Goal: Task Accomplishment & Management: Manage account settings

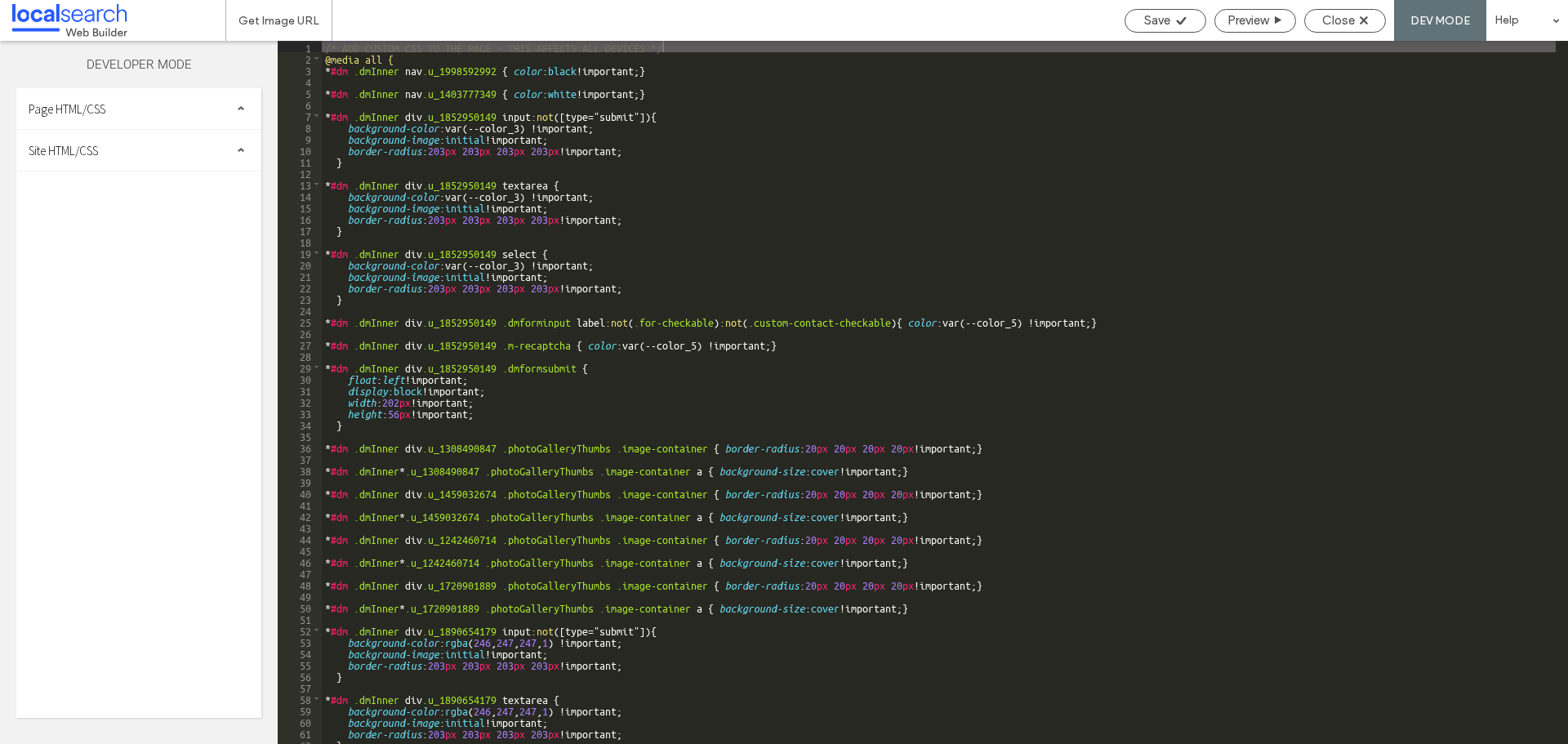
click at [210, 152] on div "Site HTML/CSS" at bounding box center [139, 150] width 245 height 40
click at [154, 222] on span "site.css" at bounding box center [168, 221] width 185 height 16
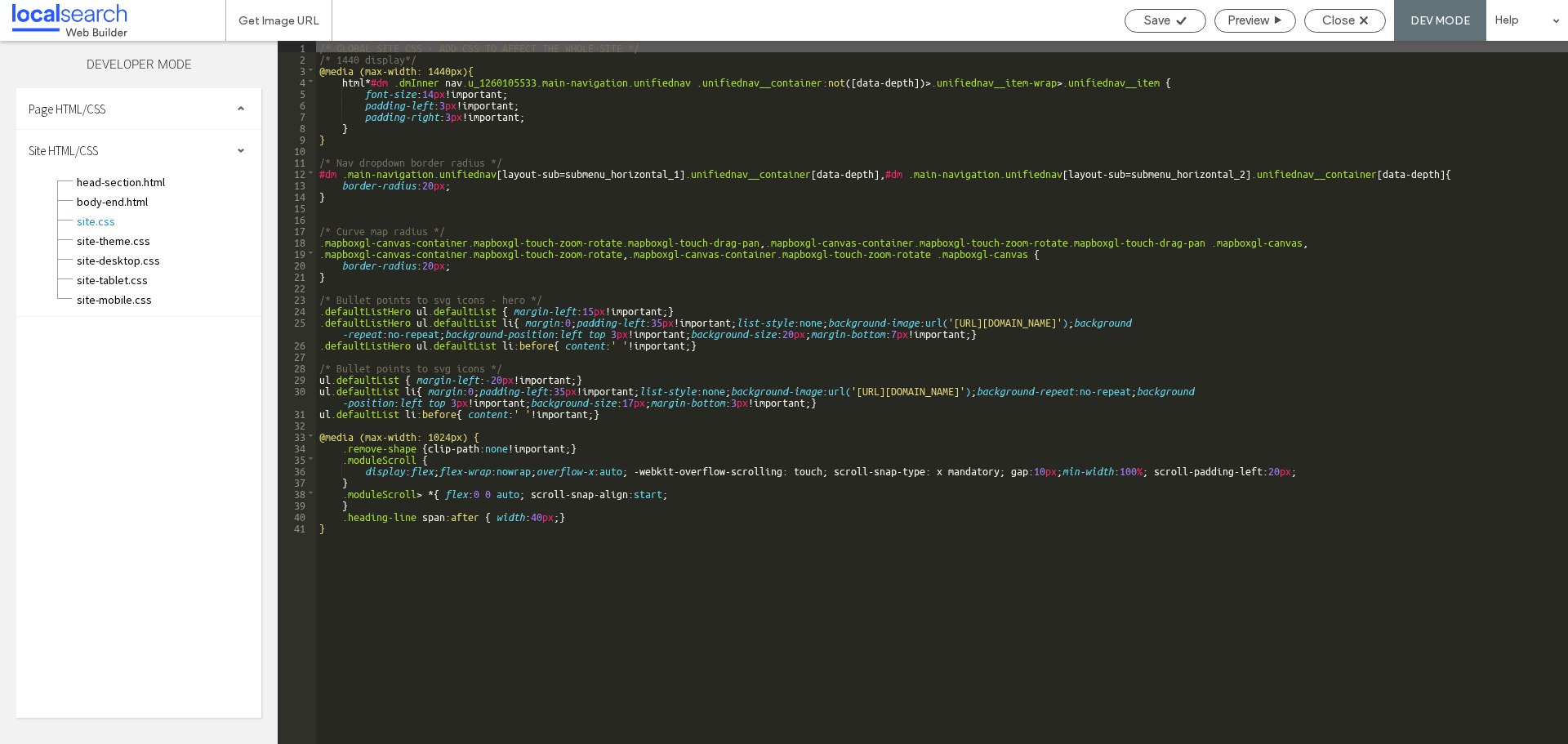
click at [1281, 392] on div "/* GLOBAL SITE CSS - ADD CSS TO AFFECT THE WHOLE SITE */ /* 1440 display*/ @med…" at bounding box center [942, 403] width 1252 height 726
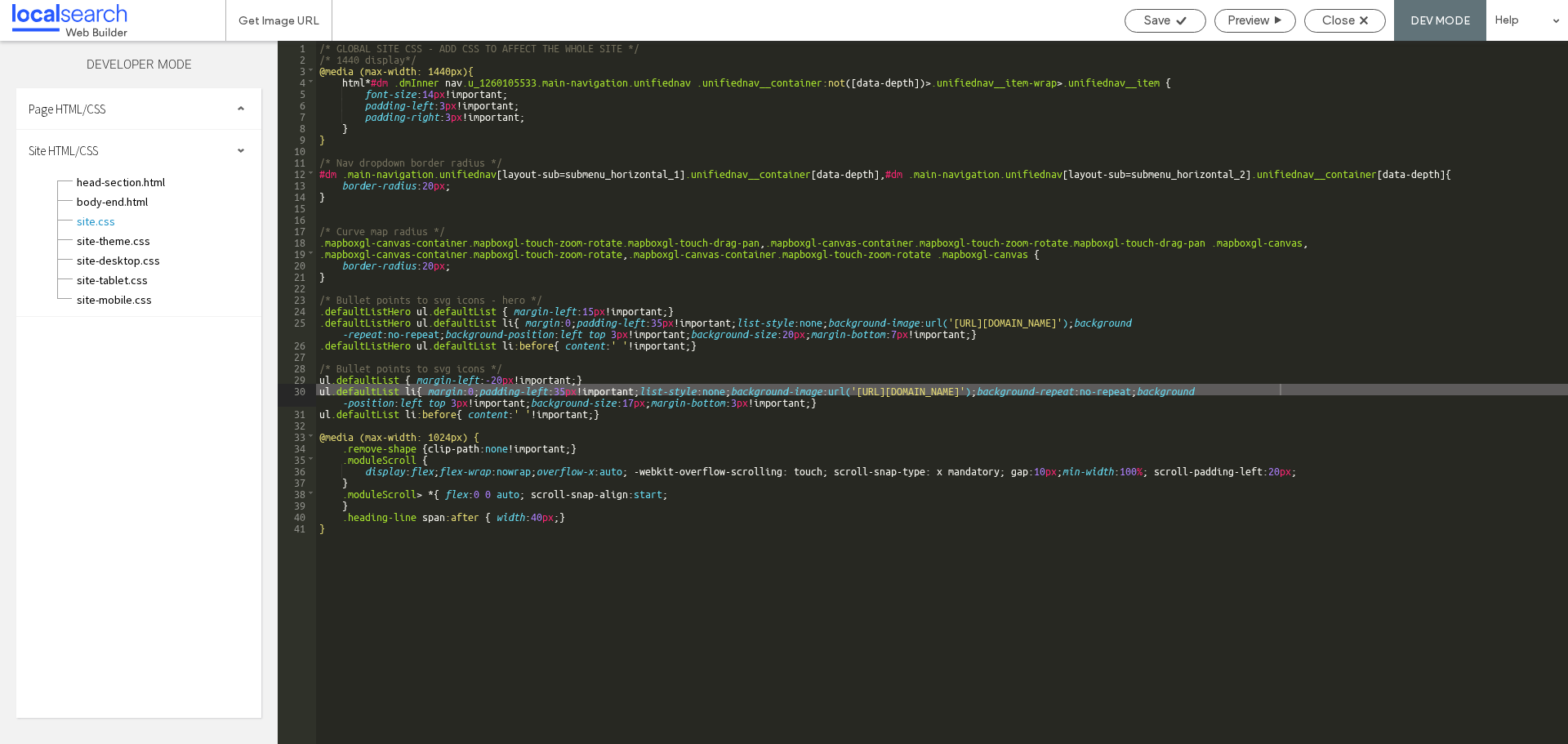
drag, startPoint x: 1443, startPoint y: 320, endPoint x: 1456, endPoint y: 329, distance: 15.8
click at [1443, 320] on div "/* GLOBAL SITE CSS - ADD CSS TO AFFECT THE WHOLE SITE */ /* 1440 display*/ @med…" at bounding box center [942, 403] width 1252 height 726
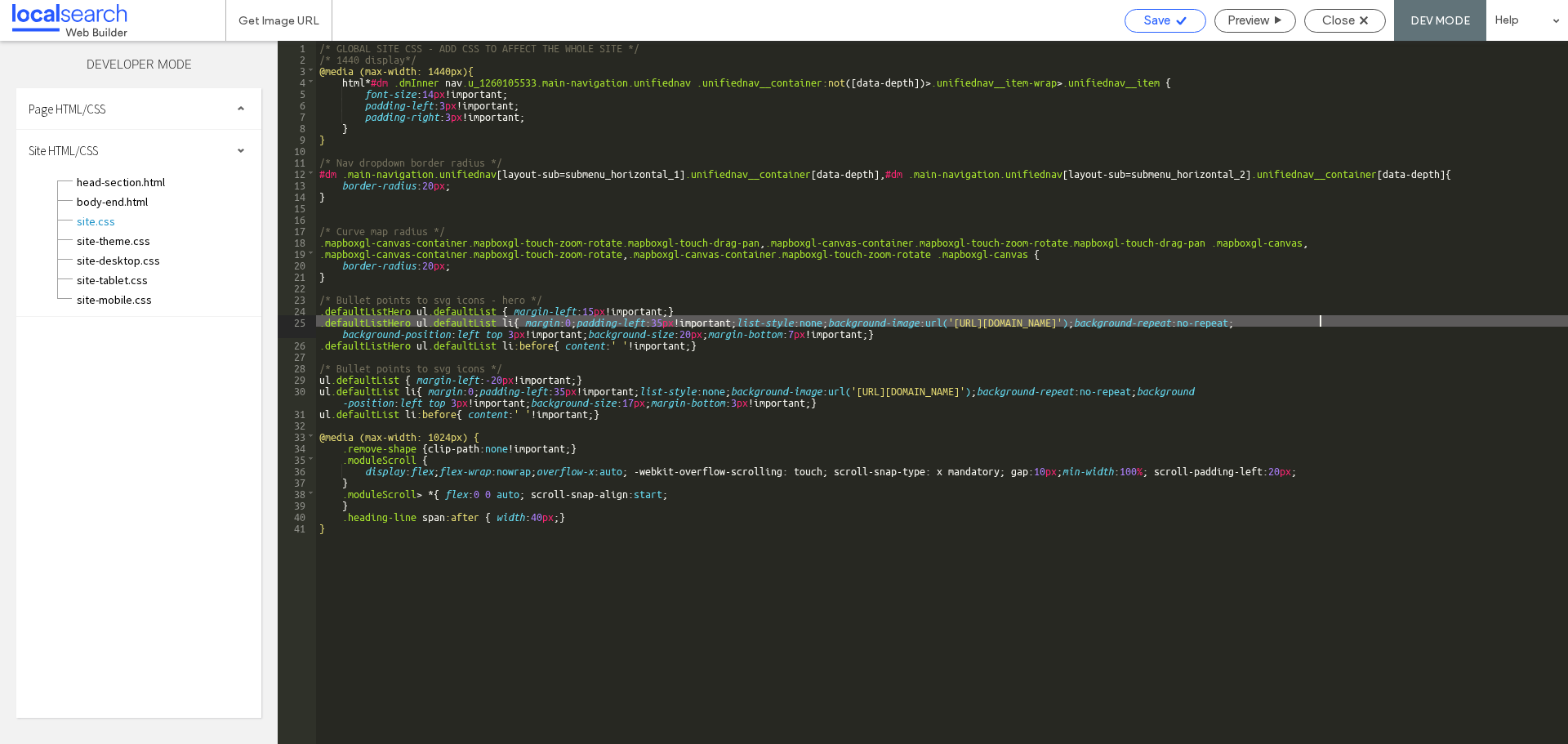
click at [1172, 18] on div "Save" at bounding box center [1165, 20] width 80 height 15
click at [1347, 17] on span "Close" at bounding box center [1338, 20] width 33 height 15
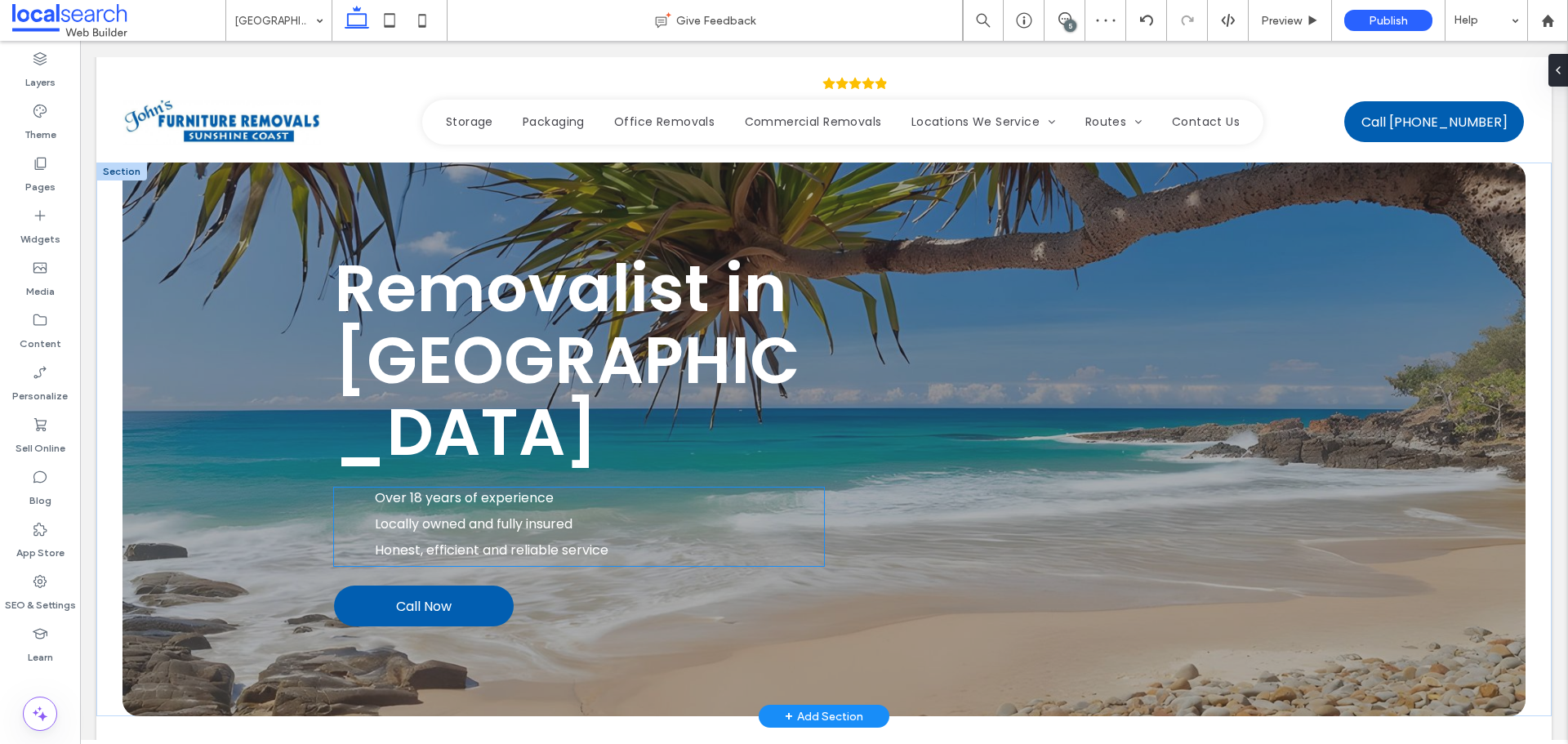
click at [352, 514] on li "Locally owned and fully insured" at bounding box center [585, 524] width 478 height 21
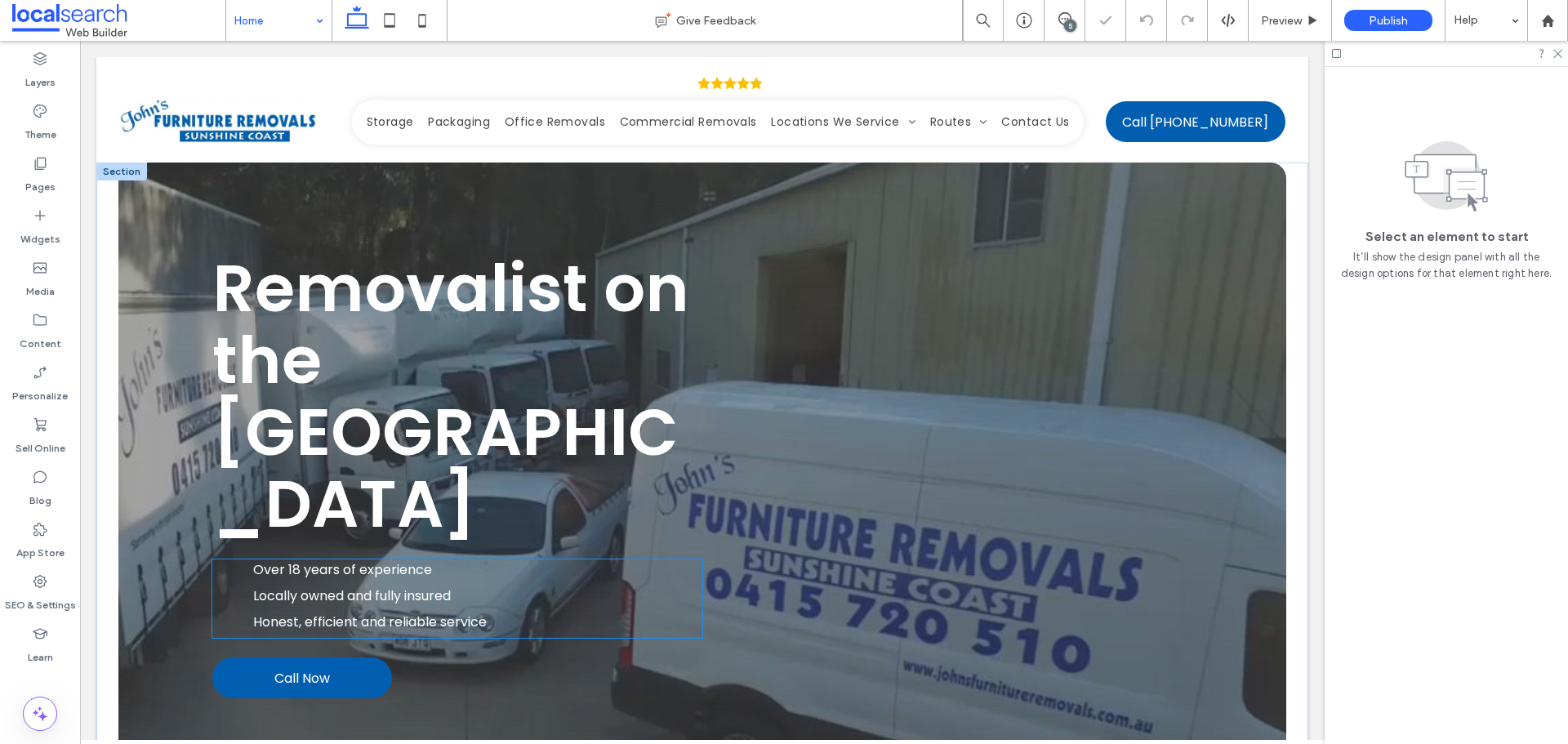
scroll to position [82, 0]
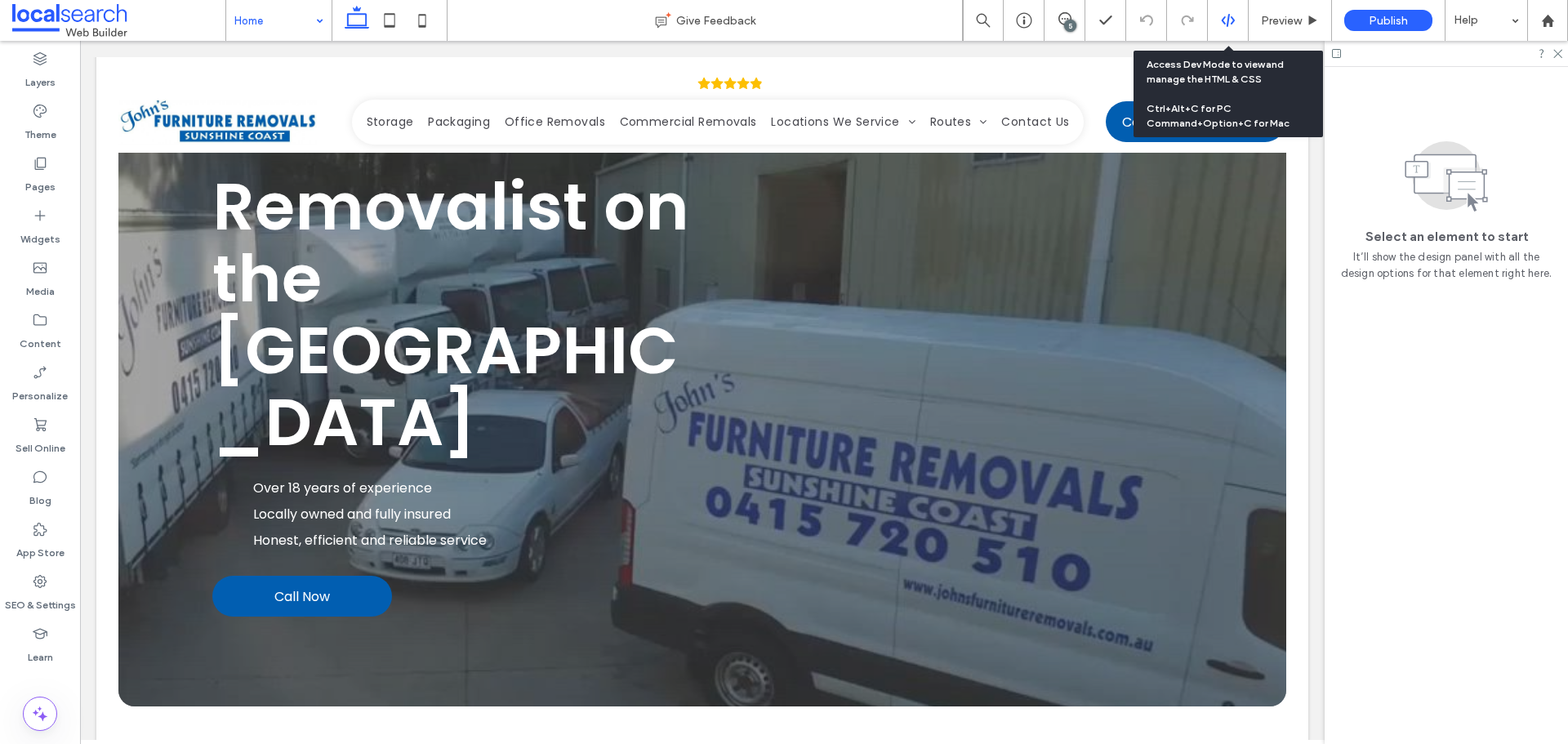
click at [1225, 22] on icon at bounding box center [1228, 20] width 15 height 15
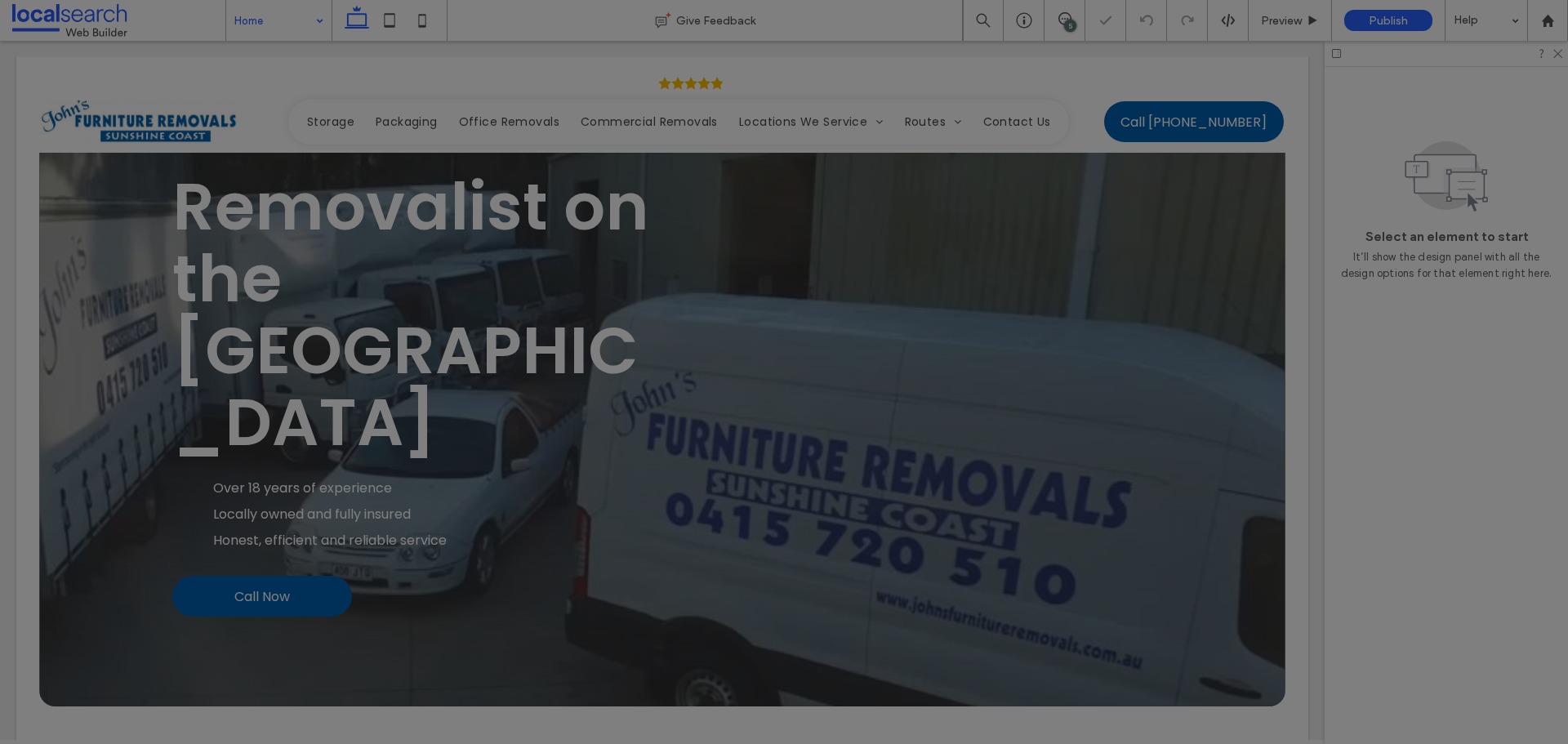
scroll to position [0, 0]
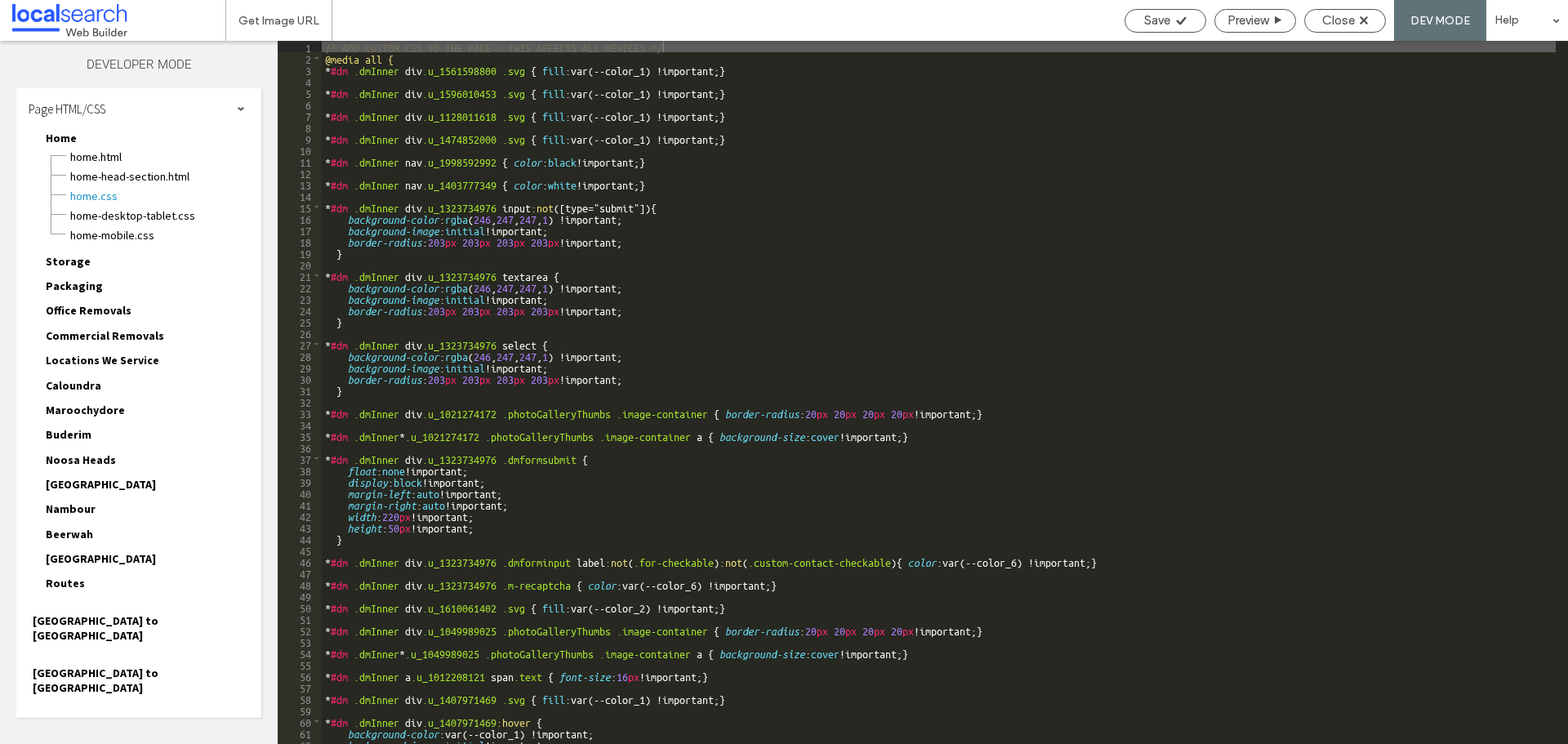
click at [245, 115] on div "Page HTML/CSS" at bounding box center [139, 108] width 245 height 40
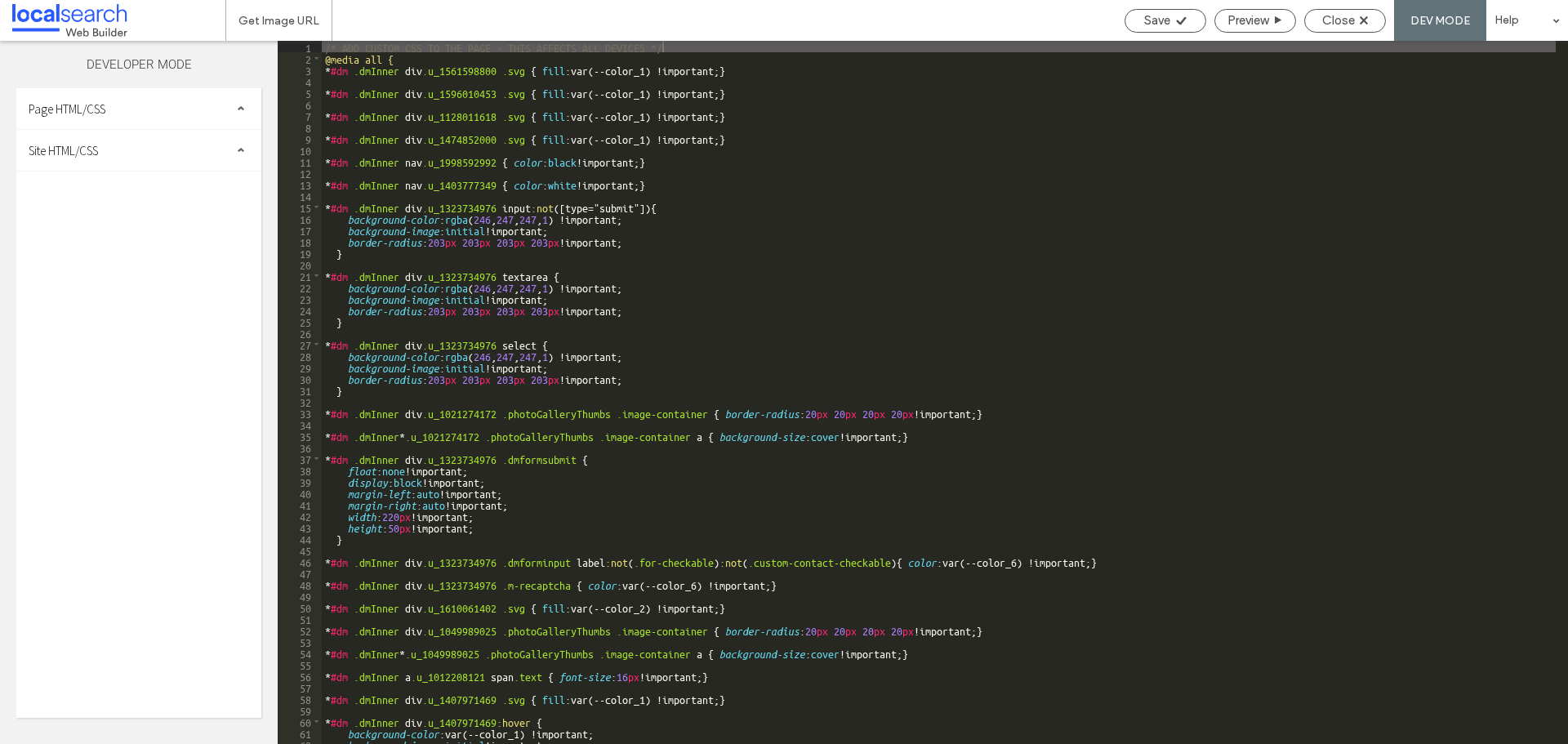
click at [164, 159] on div "Site HTML/CSS" at bounding box center [139, 150] width 245 height 40
click at [126, 224] on span "site.css" at bounding box center [168, 221] width 185 height 16
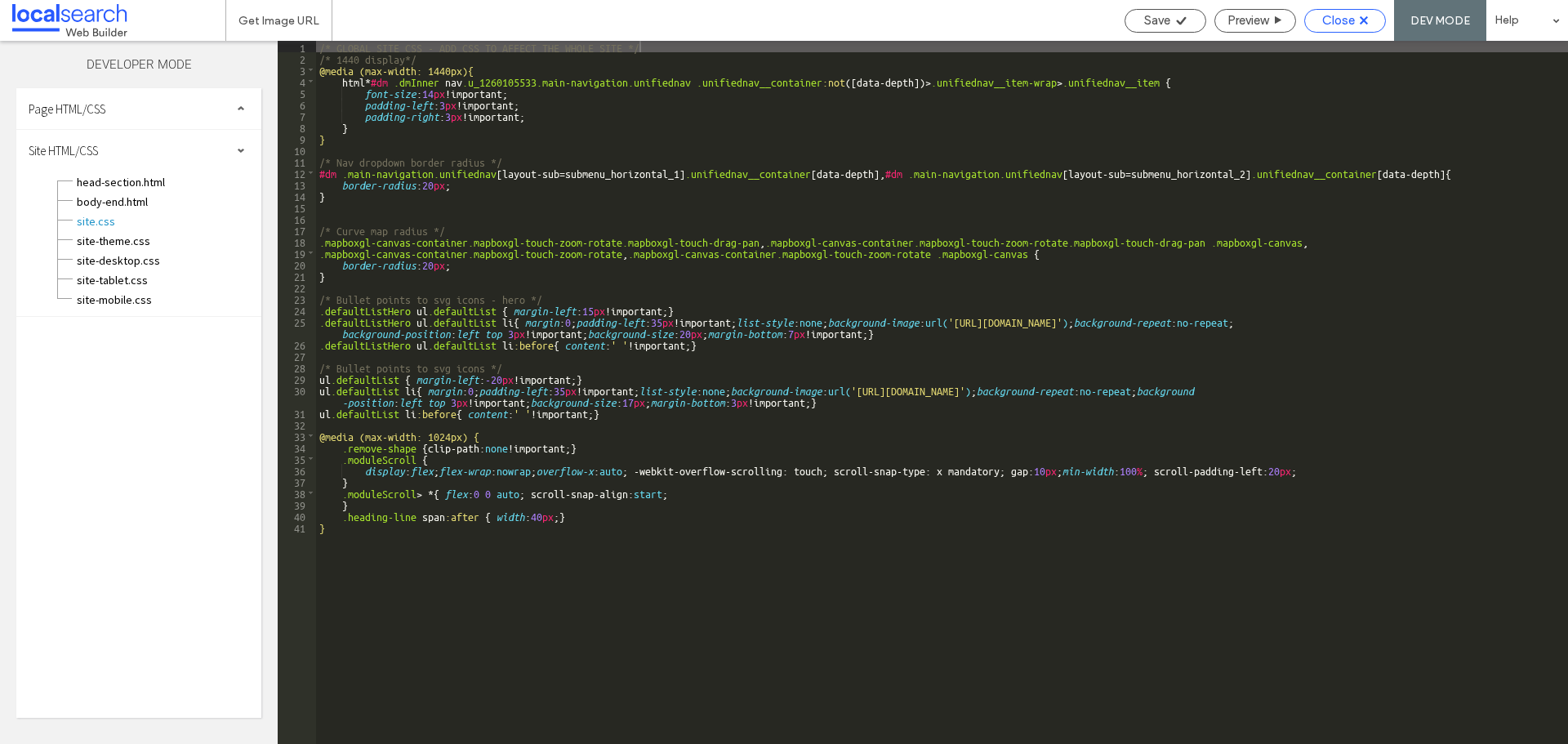
click at [1355, 19] on div "Close" at bounding box center [1344, 20] width 80 height 15
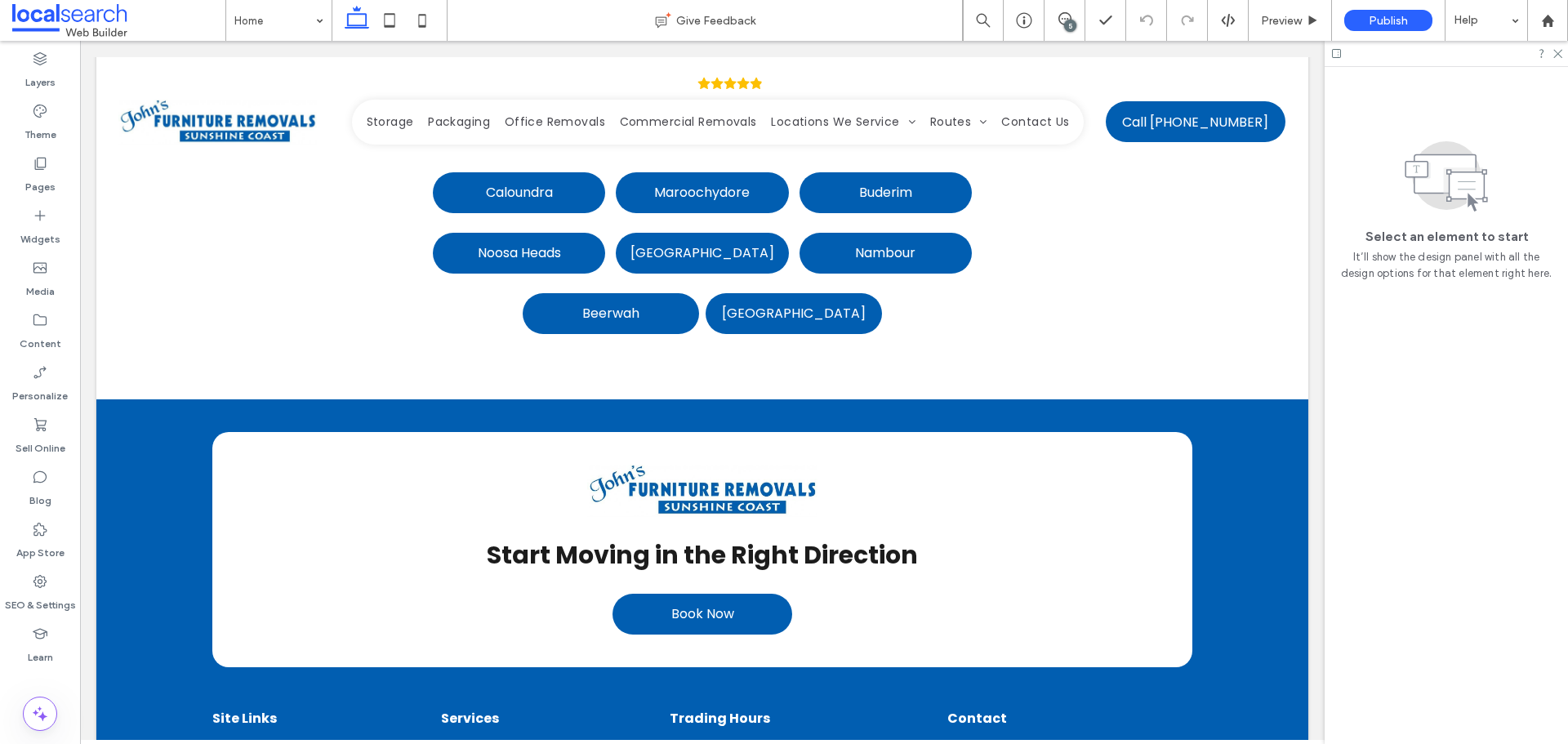
scroll to position [5226, 0]
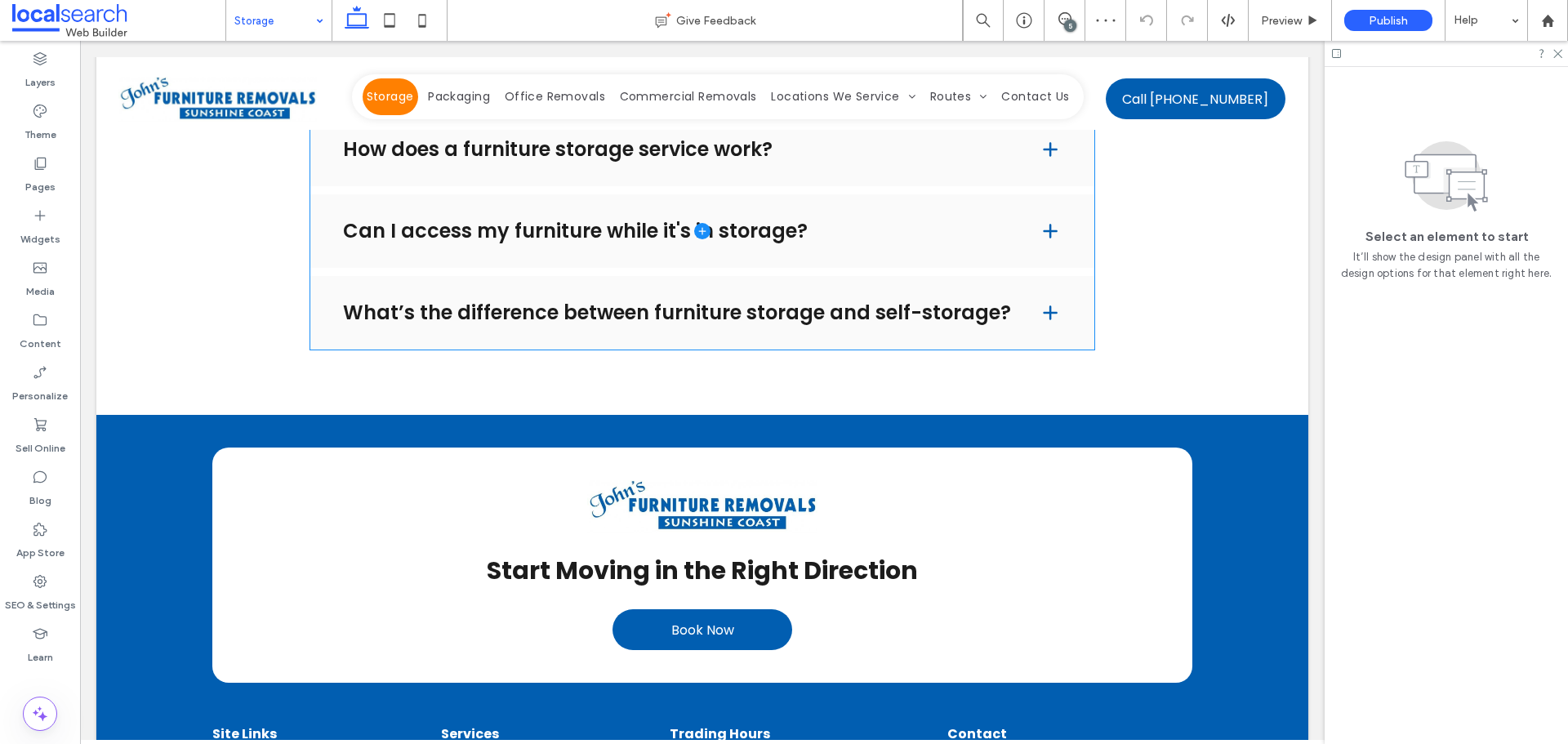
scroll to position [2146, 0]
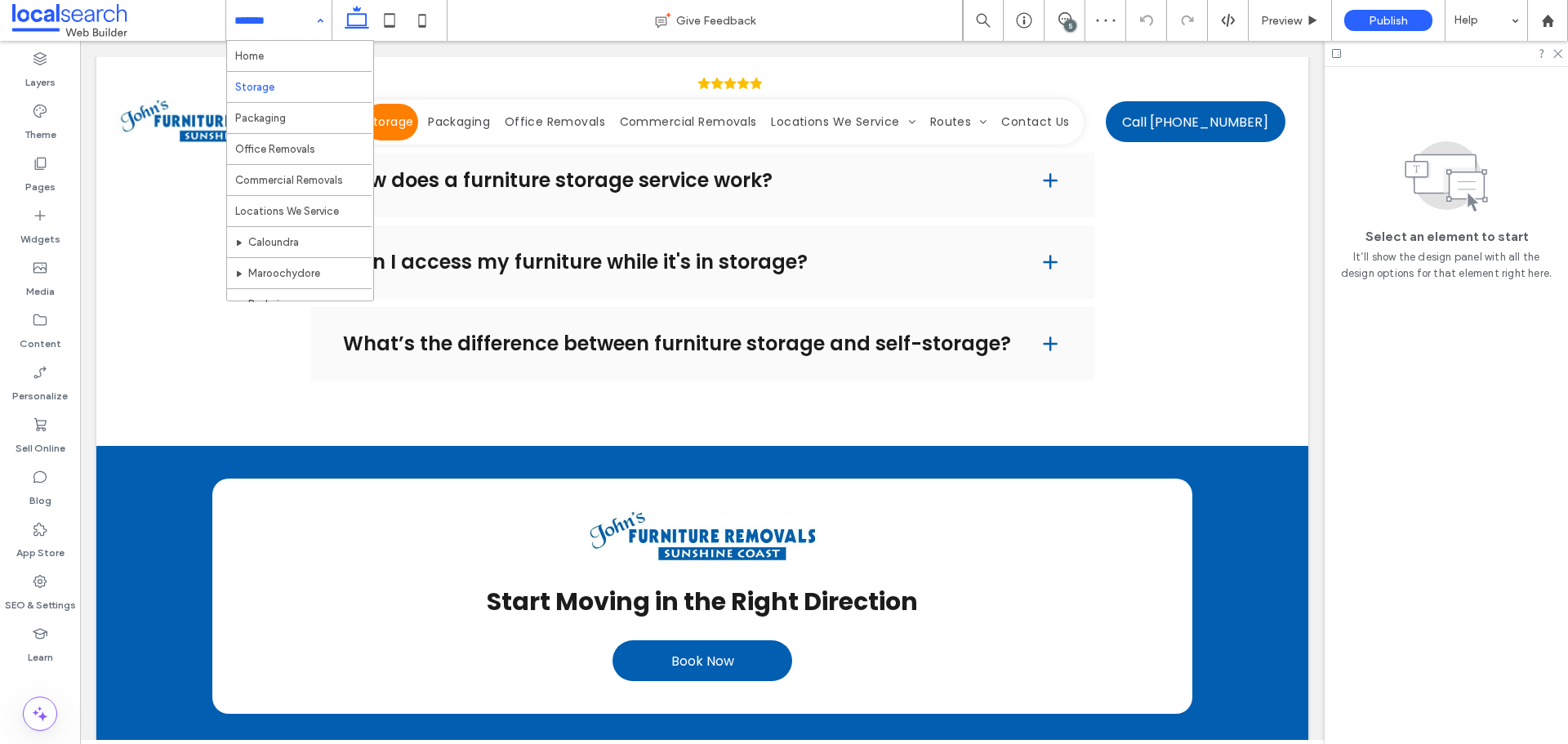
click at [251, 21] on input at bounding box center [275, 20] width 81 height 40
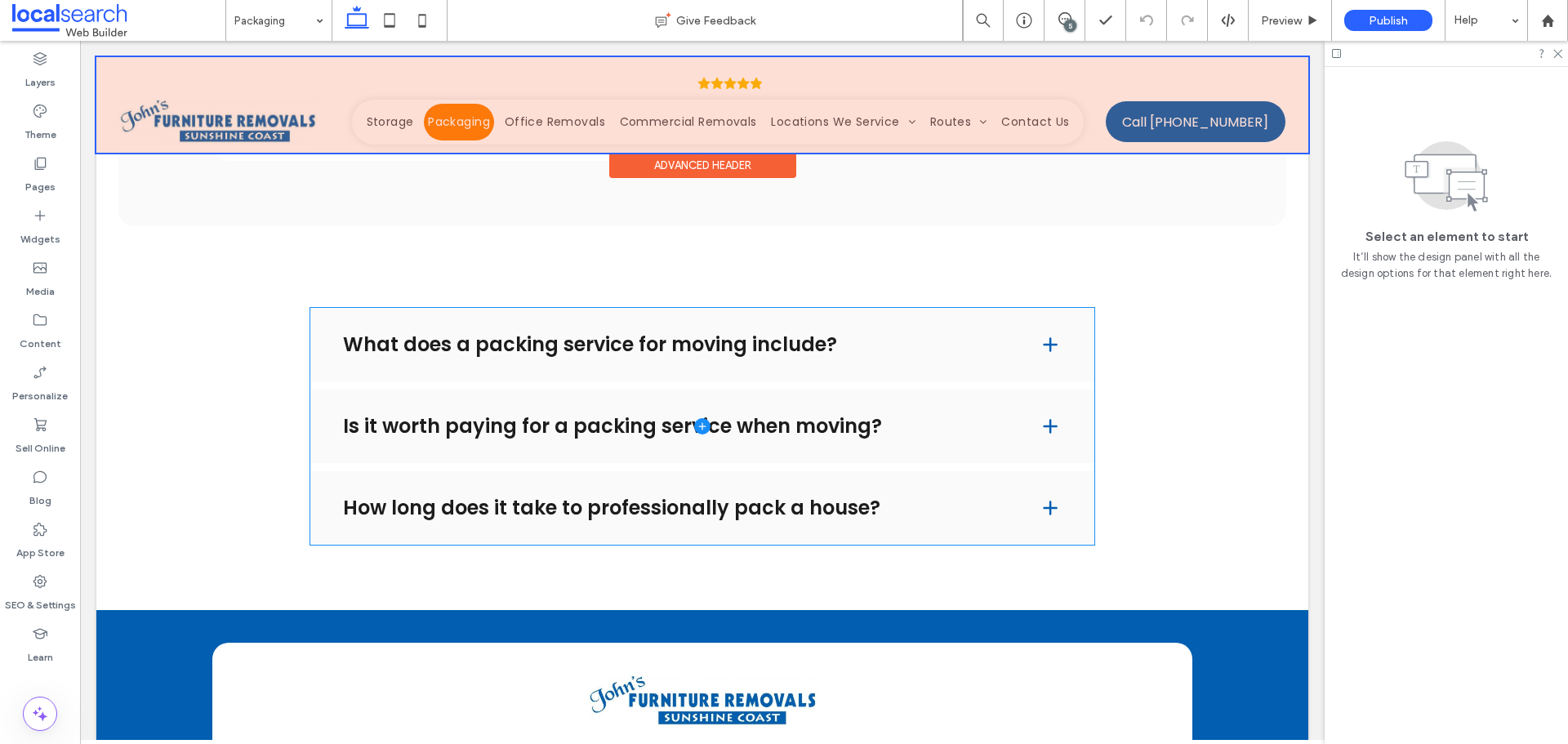
scroll to position [2124, 0]
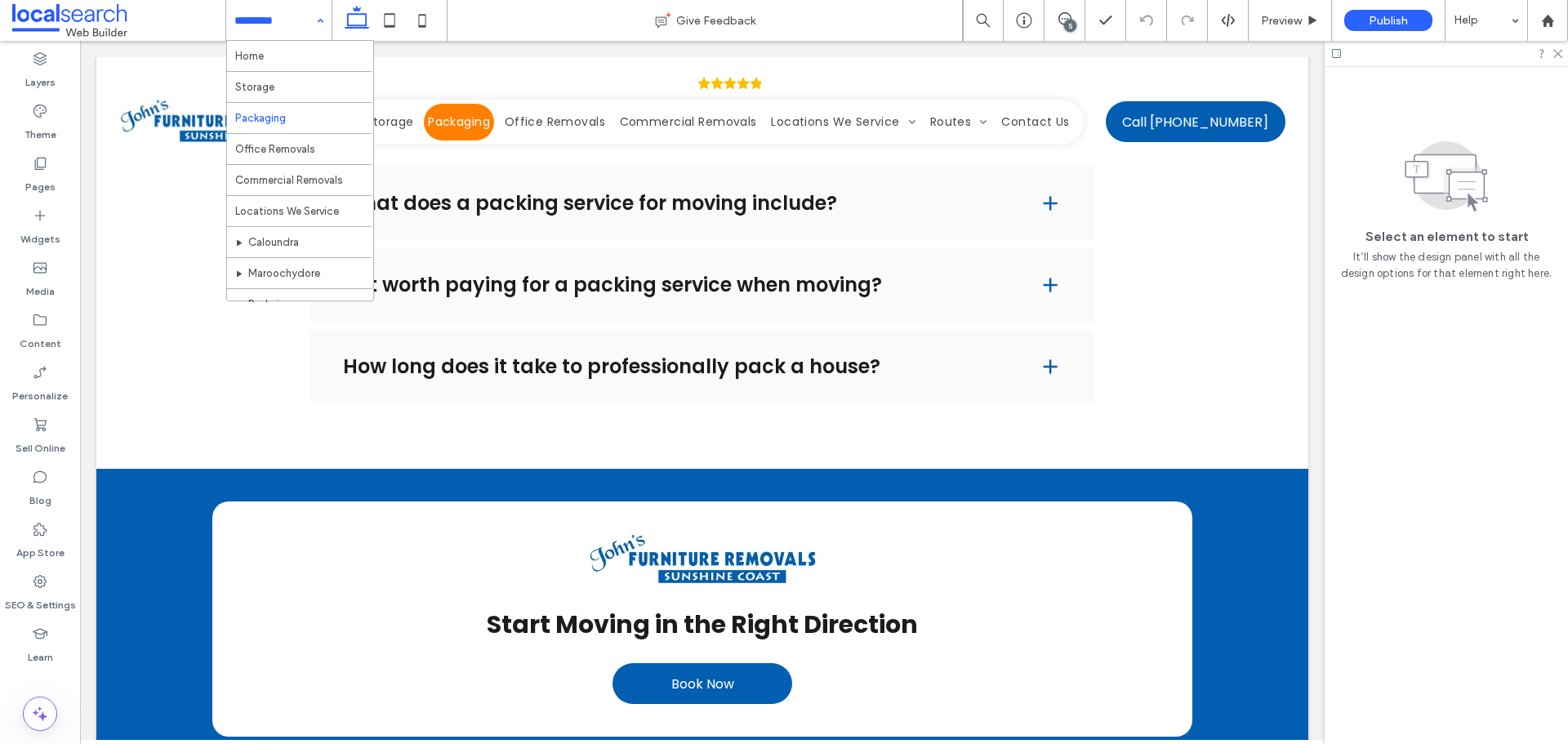
click at [281, 18] on input at bounding box center [275, 20] width 81 height 40
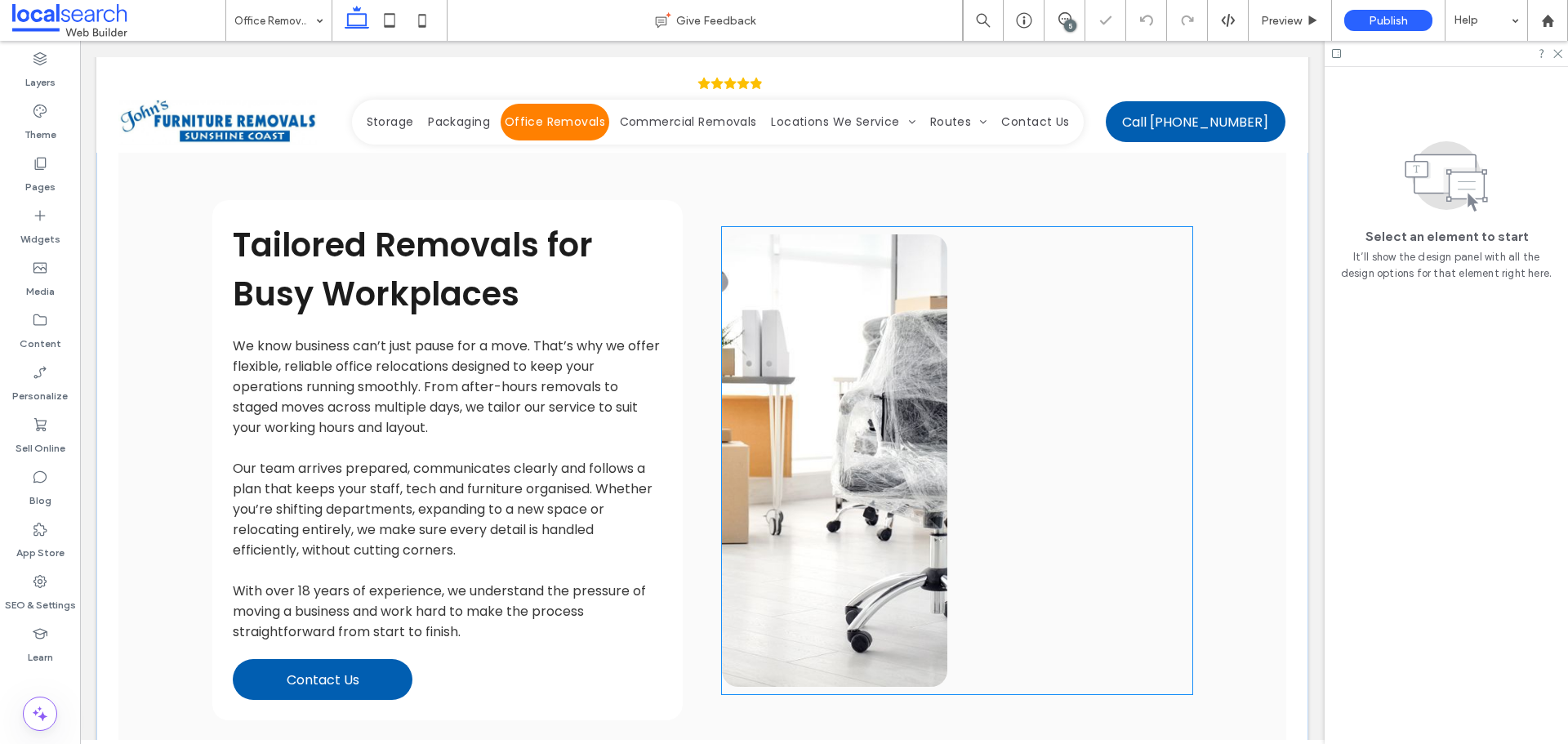
scroll to position [1733, 0]
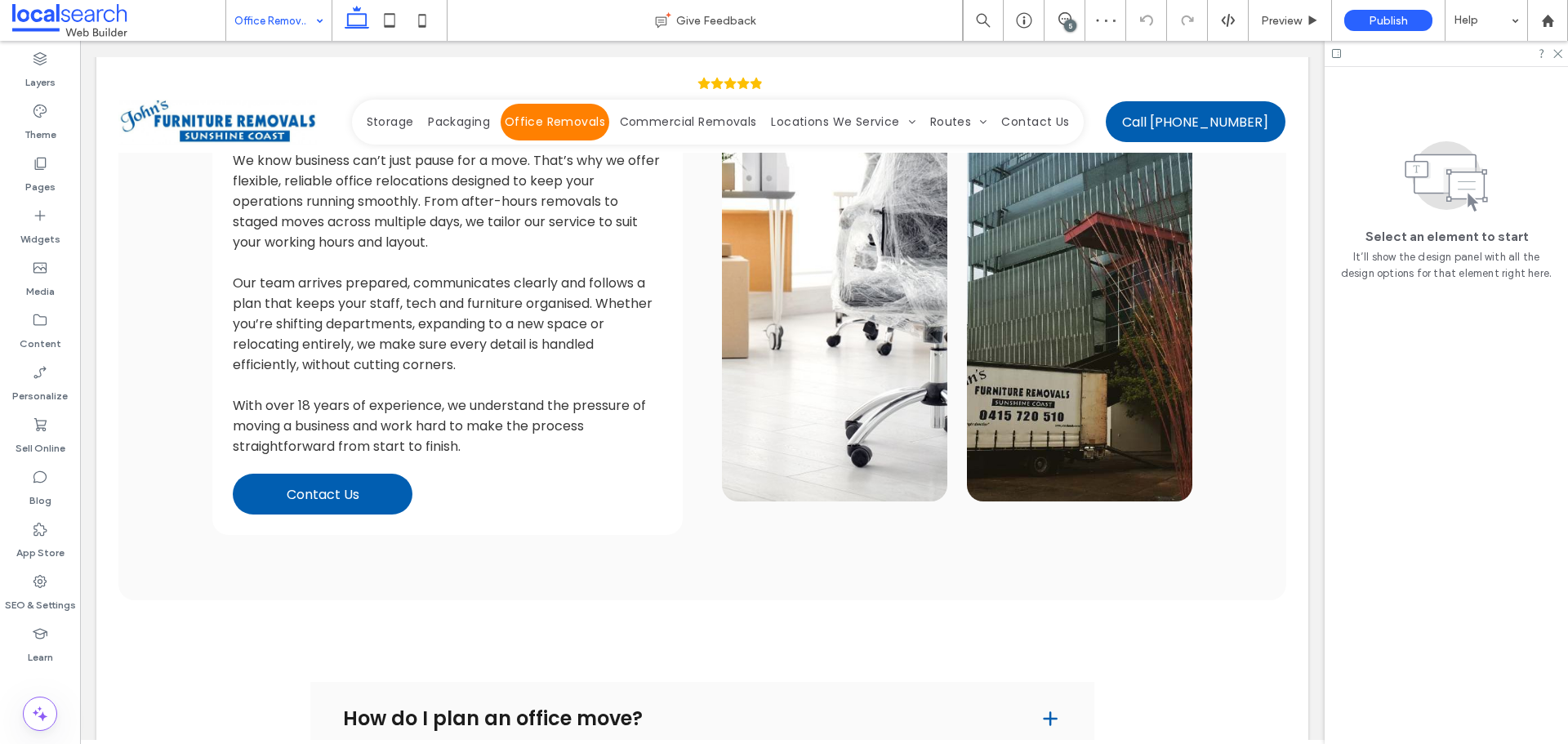
click at [256, 31] on input at bounding box center [275, 20] width 81 height 40
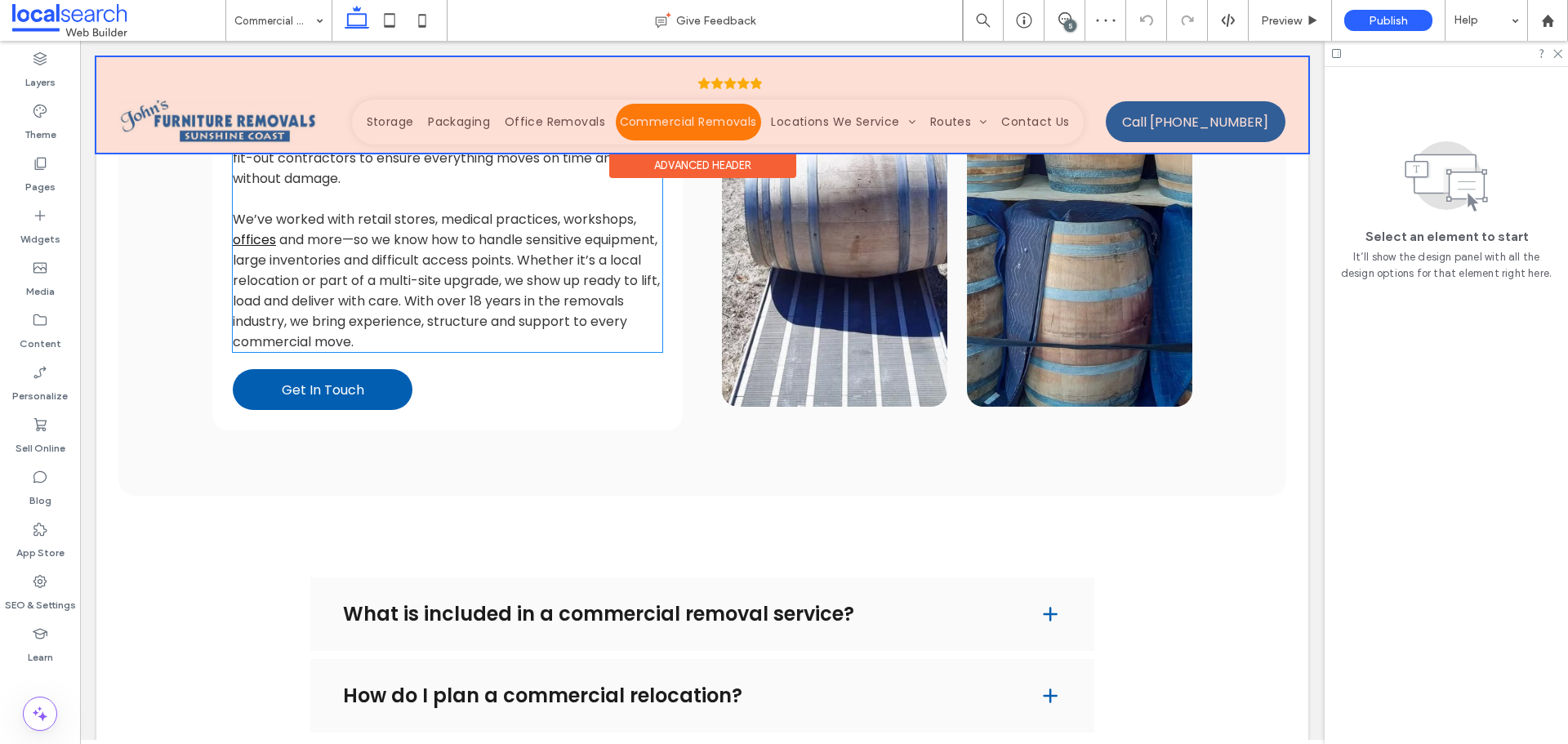
scroll to position [2064, 0]
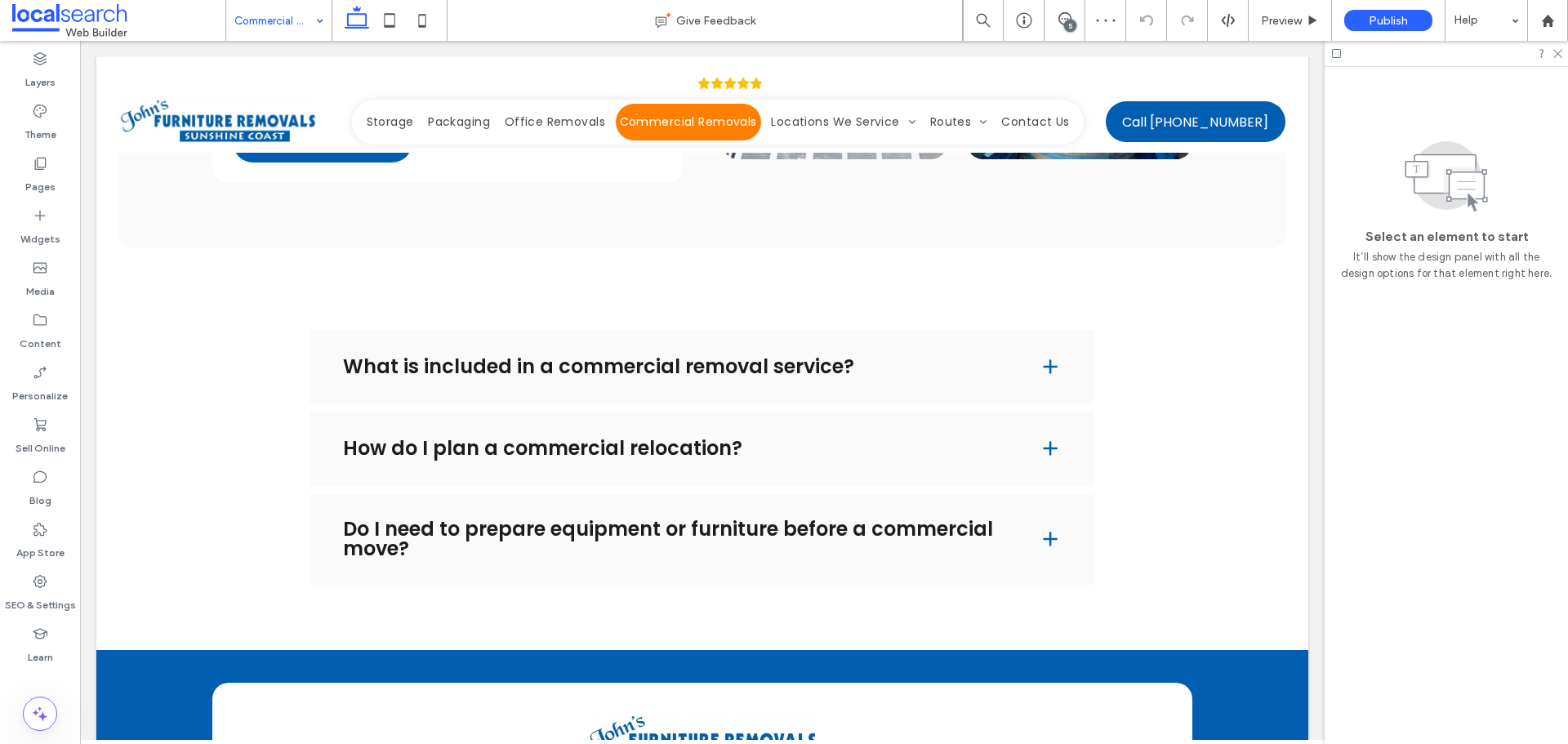
click at [247, 17] on input at bounding box center [275, 20] width 81 height 40
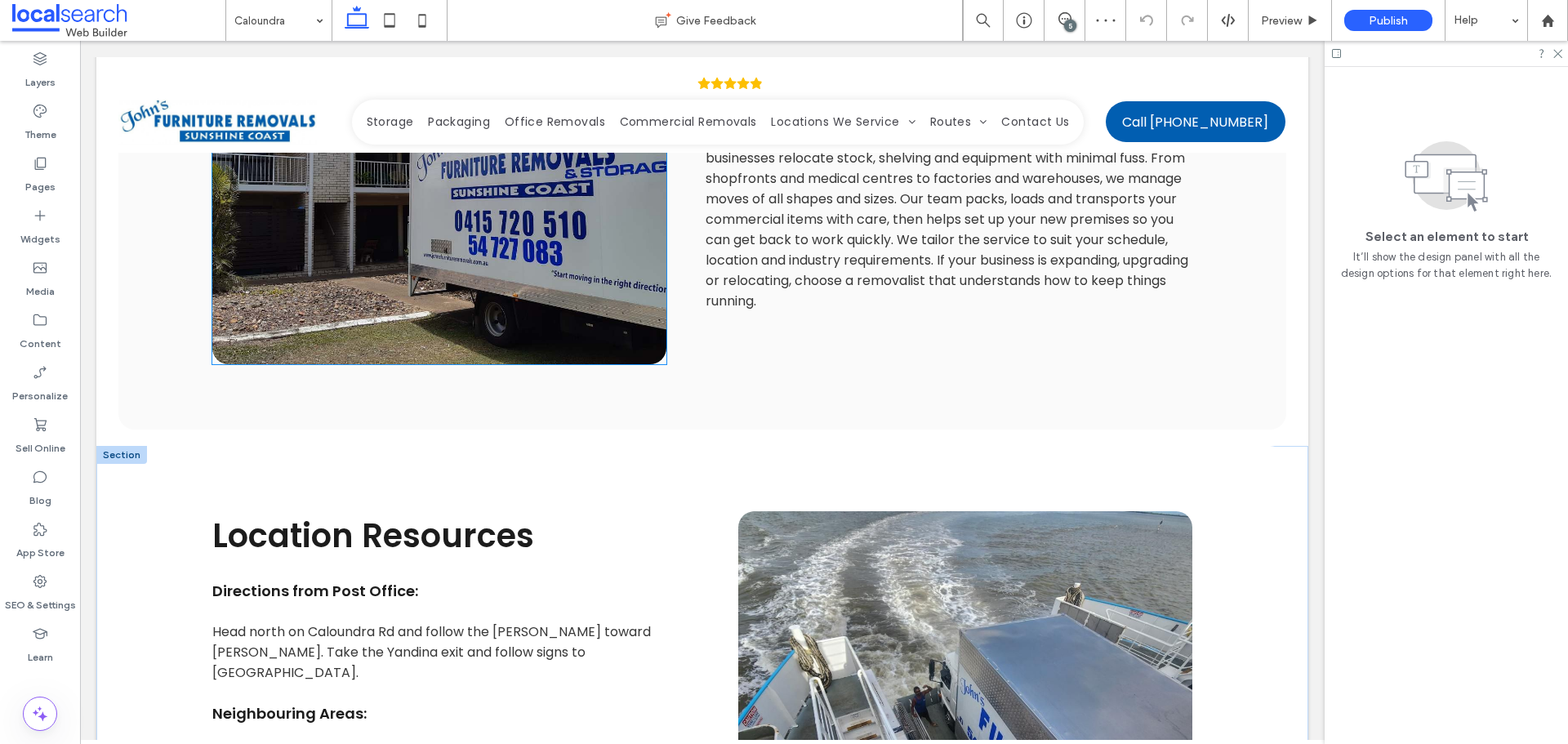
scroll to position [3748, 0]
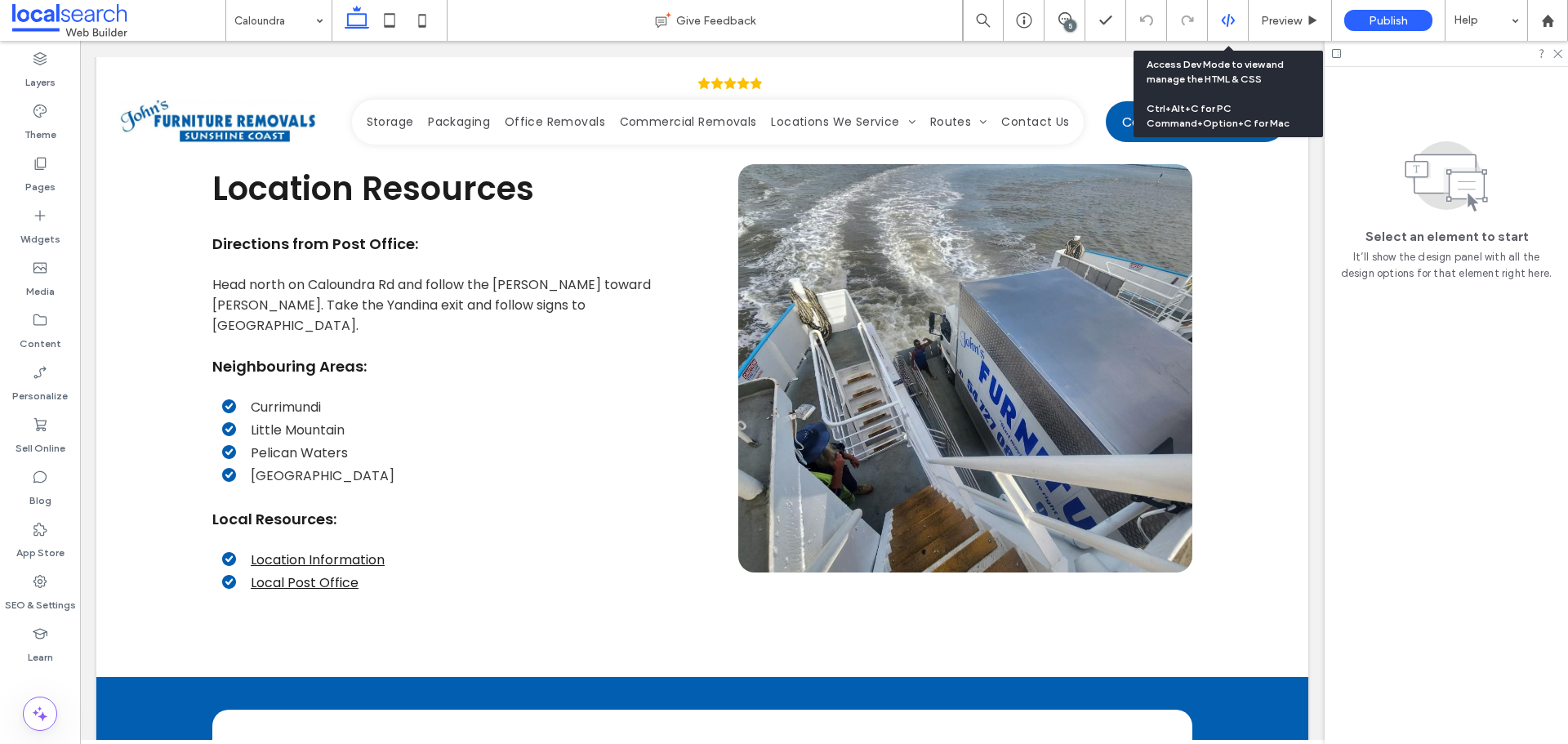
click at [1223, 11] on div at bounding box center [1228, 20] width 40 height 40
click at [1223, 28] on div at bounding box center [1228, 20] width 40 height 40
click at [1235, 19] on icon at bounding box center [1228, 20] width 15 height 15
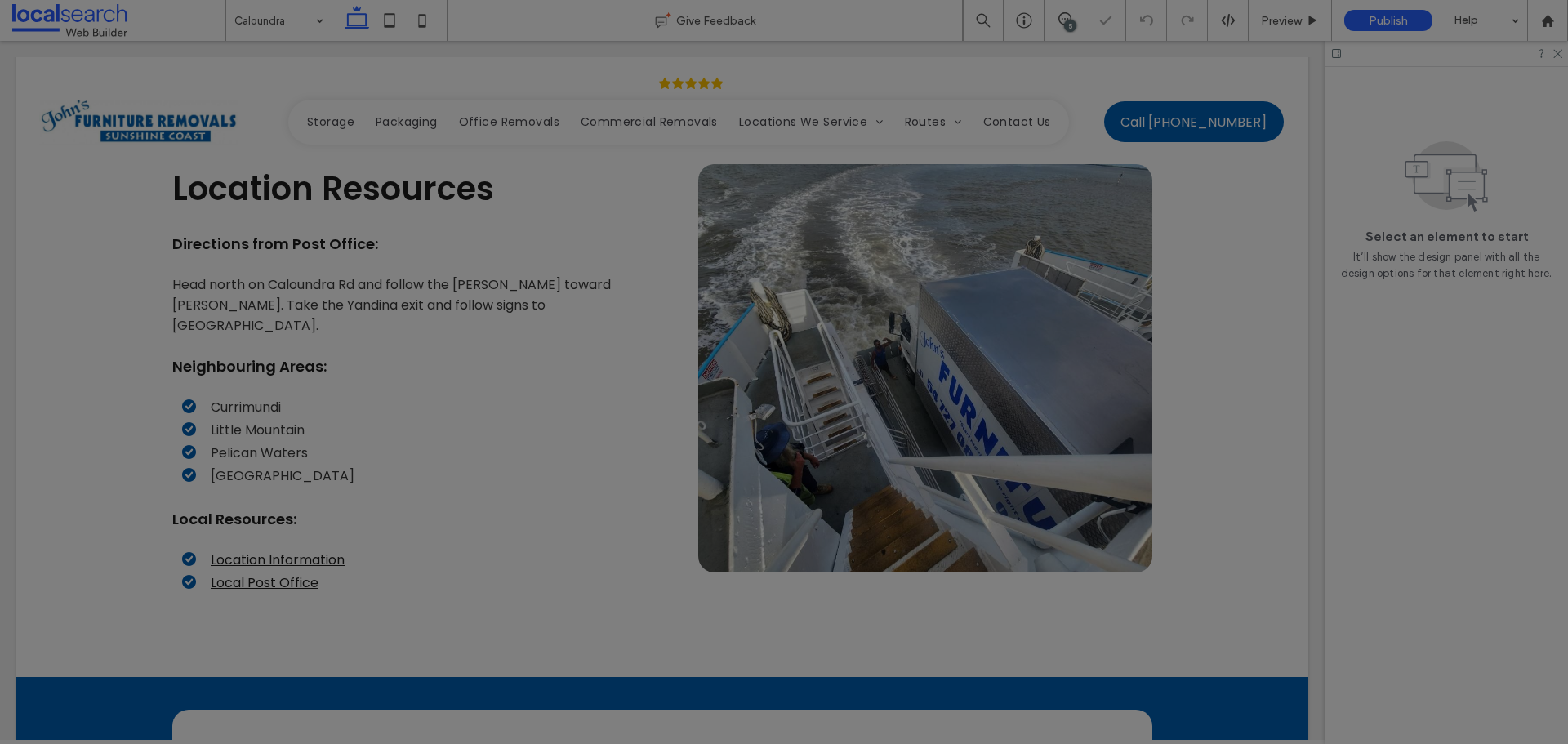
scroll to position [0, 0]
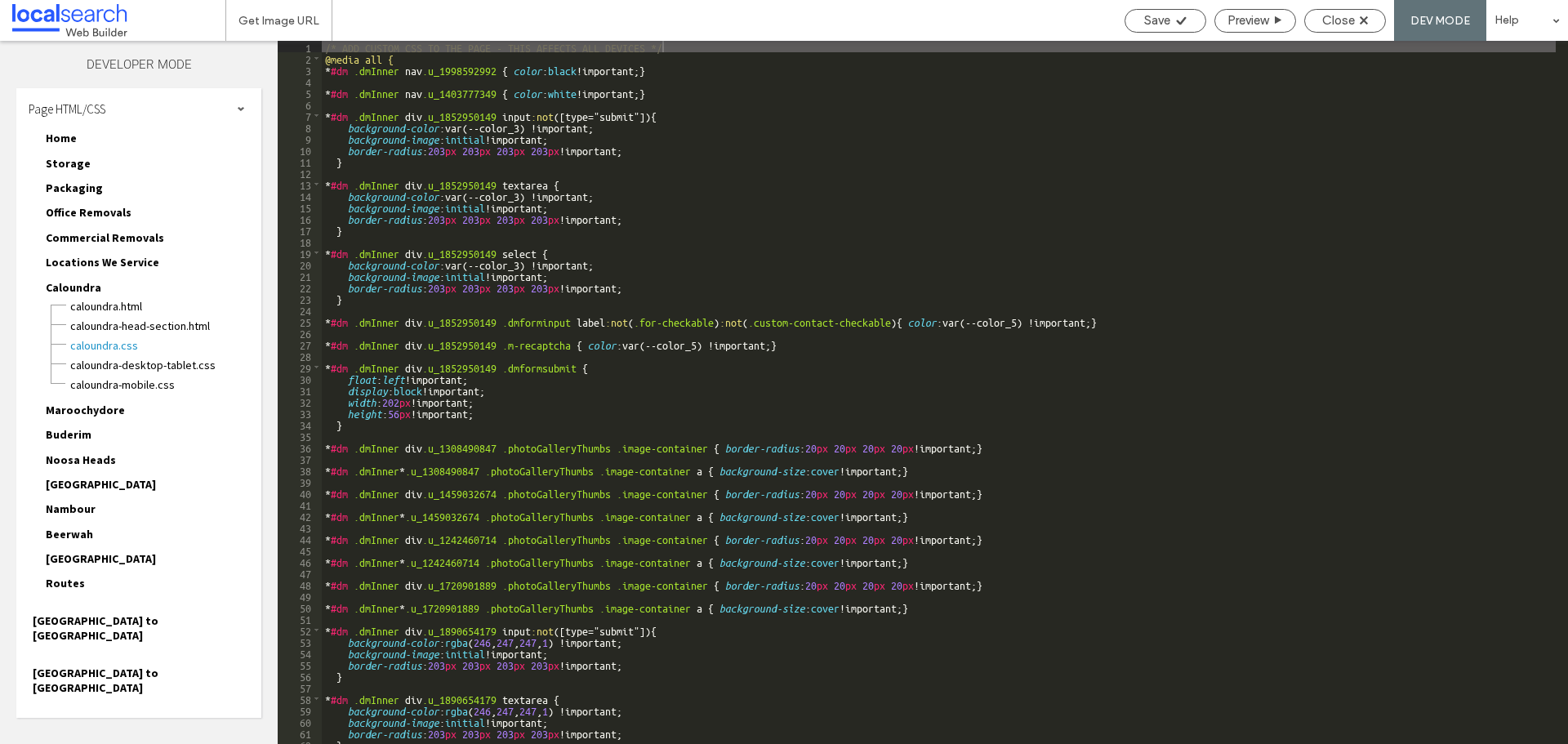
click at [231, 105] on div "Page HTML/CSS" at bounding box center [139, 108] width 245 height 40
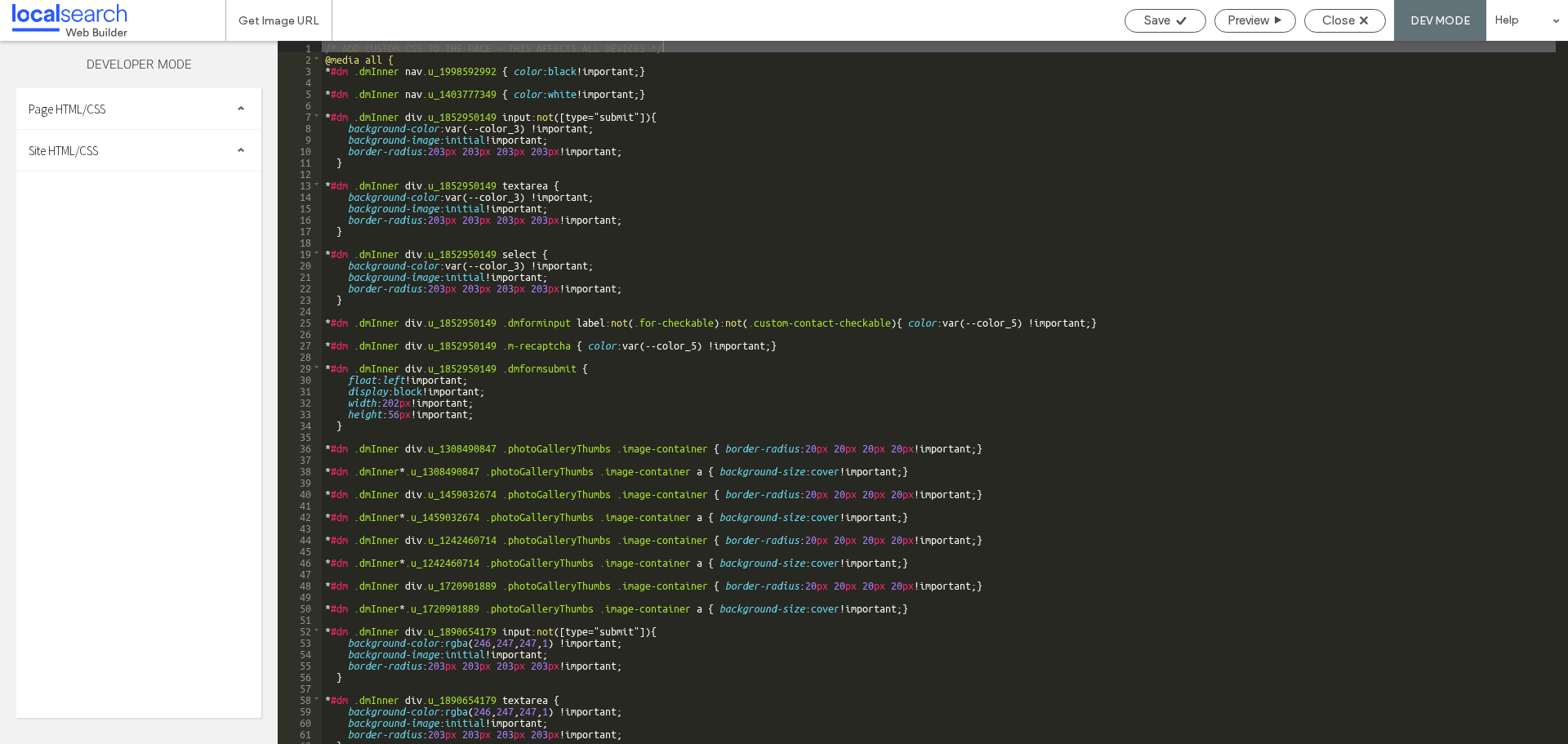
click at [176, 150] on div "Site HTML/CSS" at bounding box center [139, 150] width 245 height 40
click at [117, 226] on span "site.css" at bounding box center [168, 221] width 185 height 16
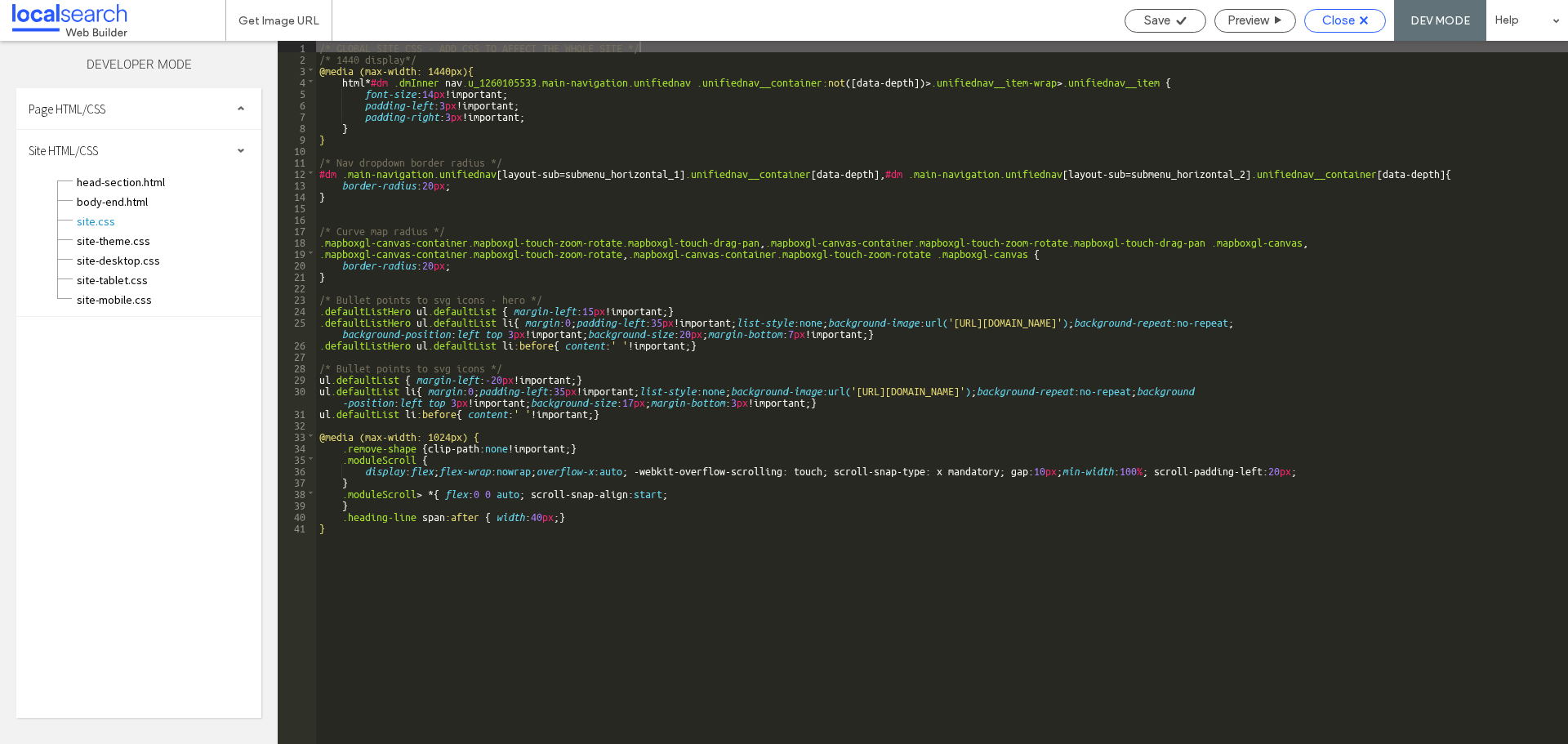
click at [1367, 10] on div "Close" at bounding box center [1345, 21] width 82 height 24
click at [1357, 23] on div "Close" at bounding box center [1344, 20] width 80 height 15
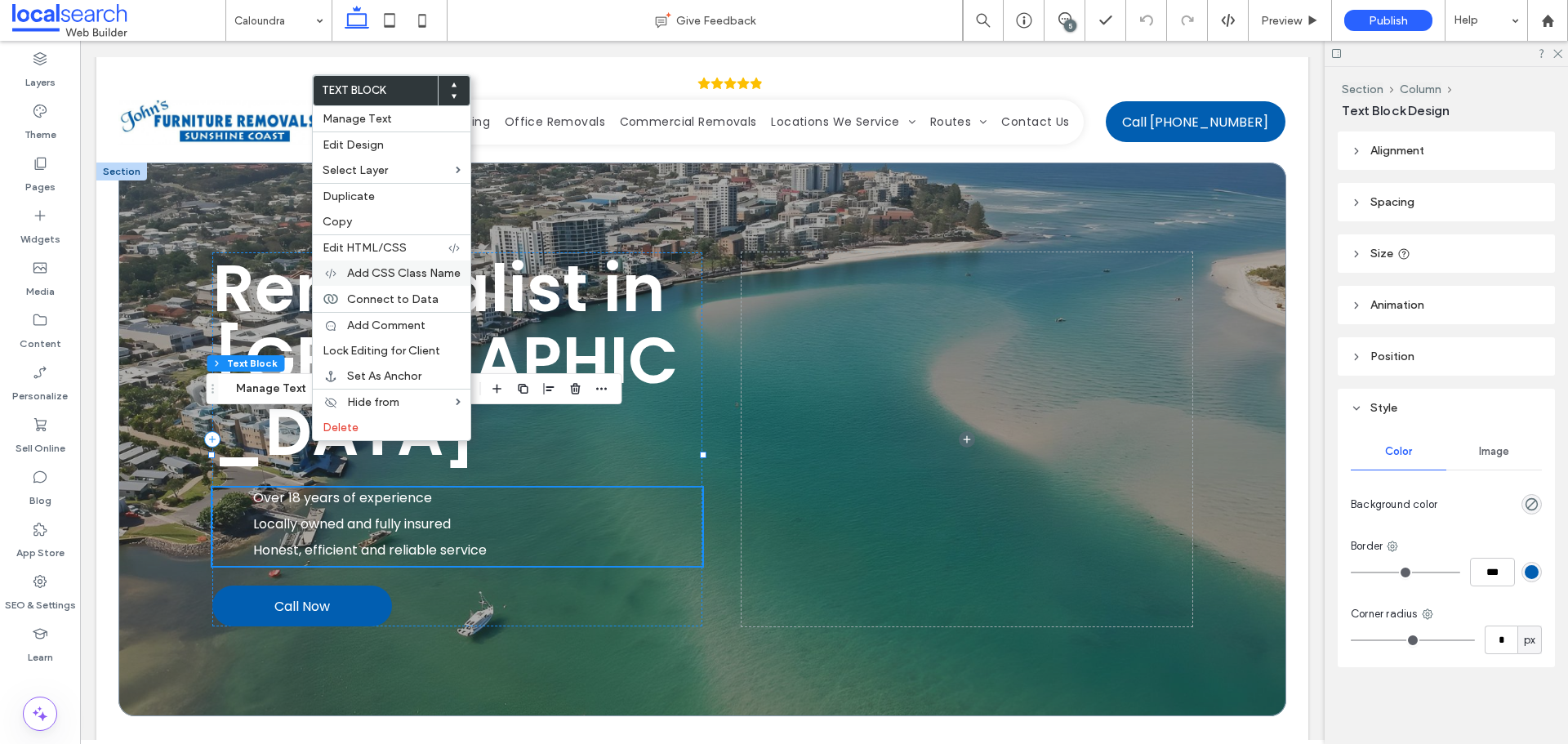
click at [405, 272] on span "Add CSS Class Name" at bounding box center [404, 273] width 114 height 14
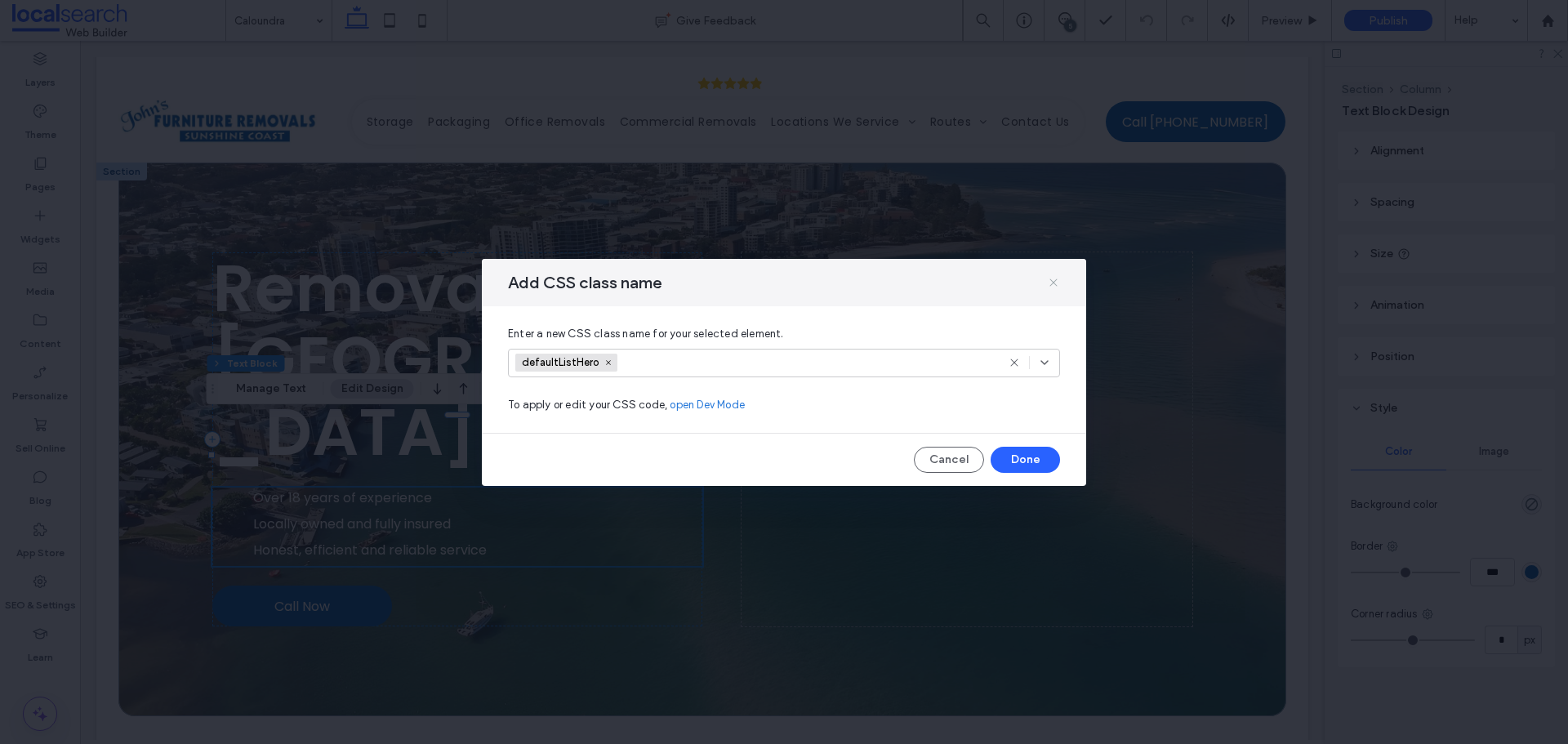
click at [1052, 280] on icon at bounding box center [1053, 282] width 13 height 13
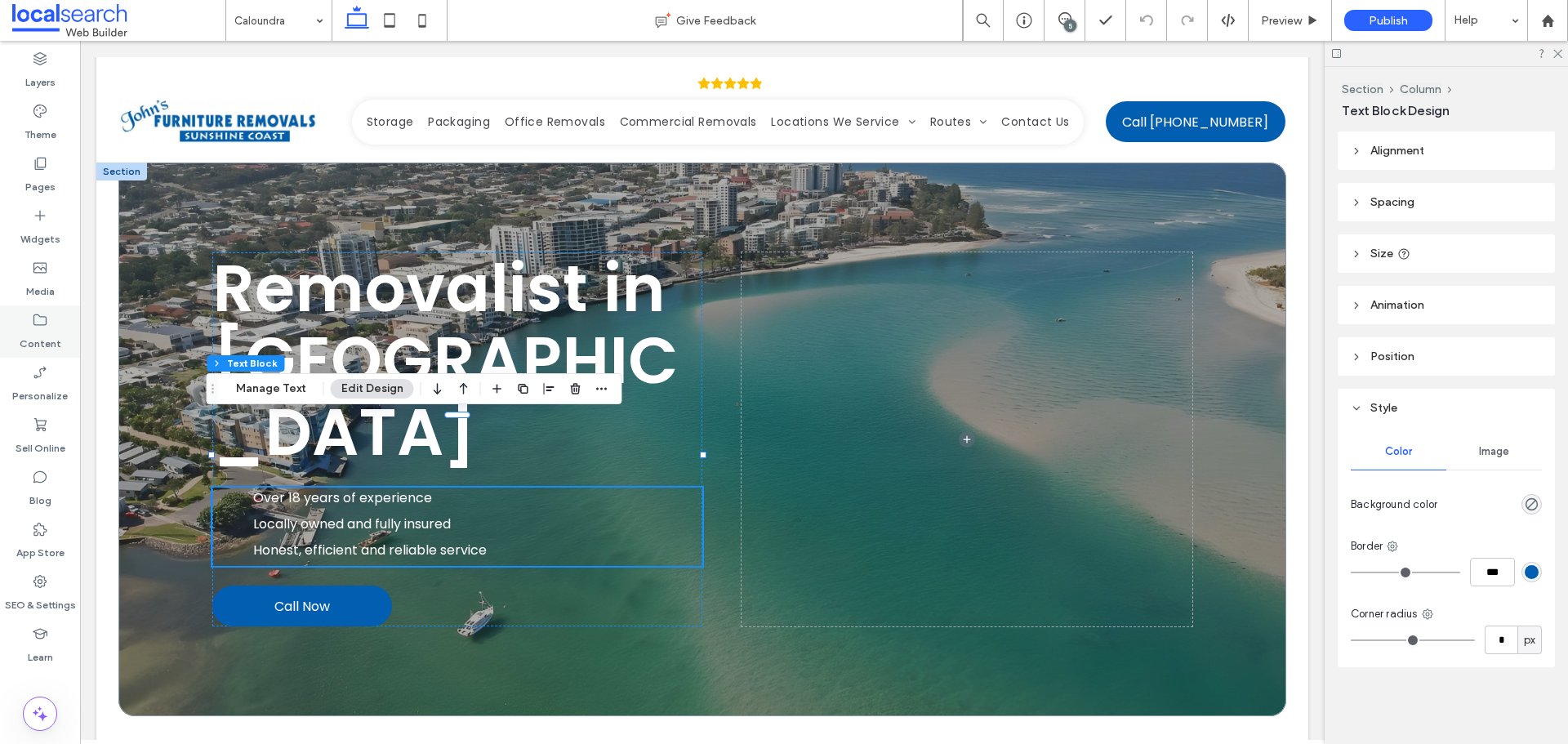
click at [55, 334] on label "Content" at bounding box center [40, 339] width 41 height 23
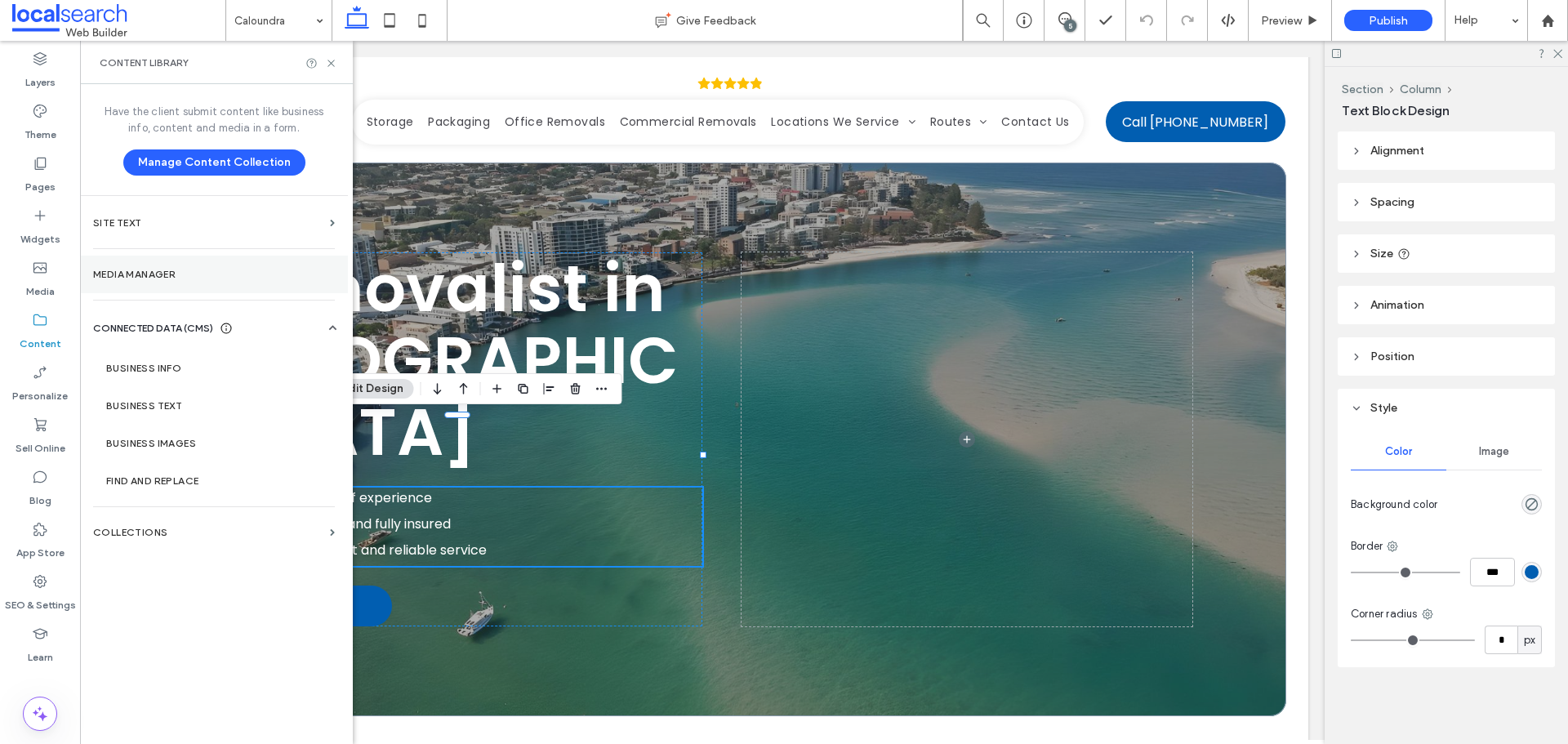
click at [182, 288] on section "Media Manager" at bounding box center [214, 275] width 268 height 38
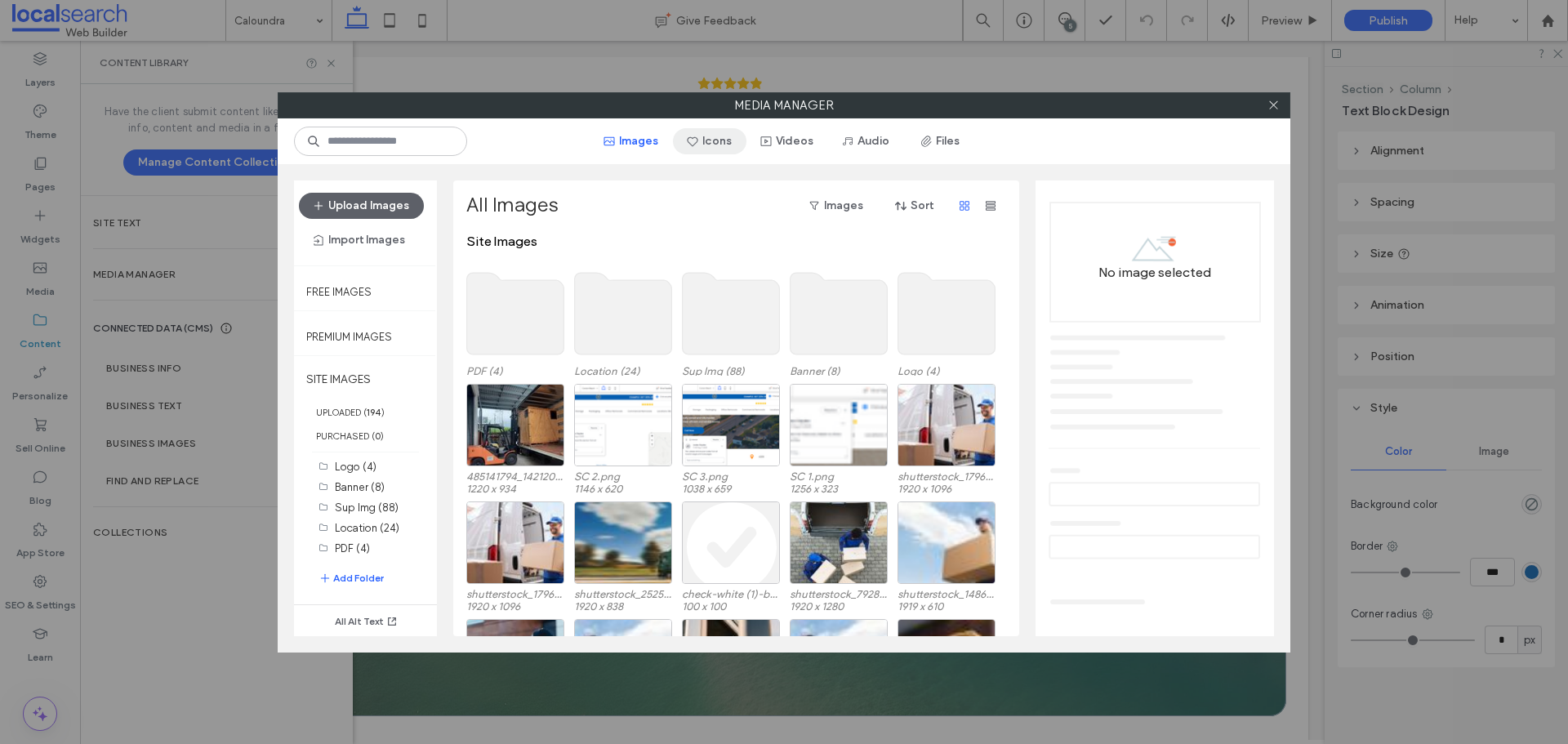
click at [722, 140] on button "Icons" at bounding box center [709, 141] width 73 height 26
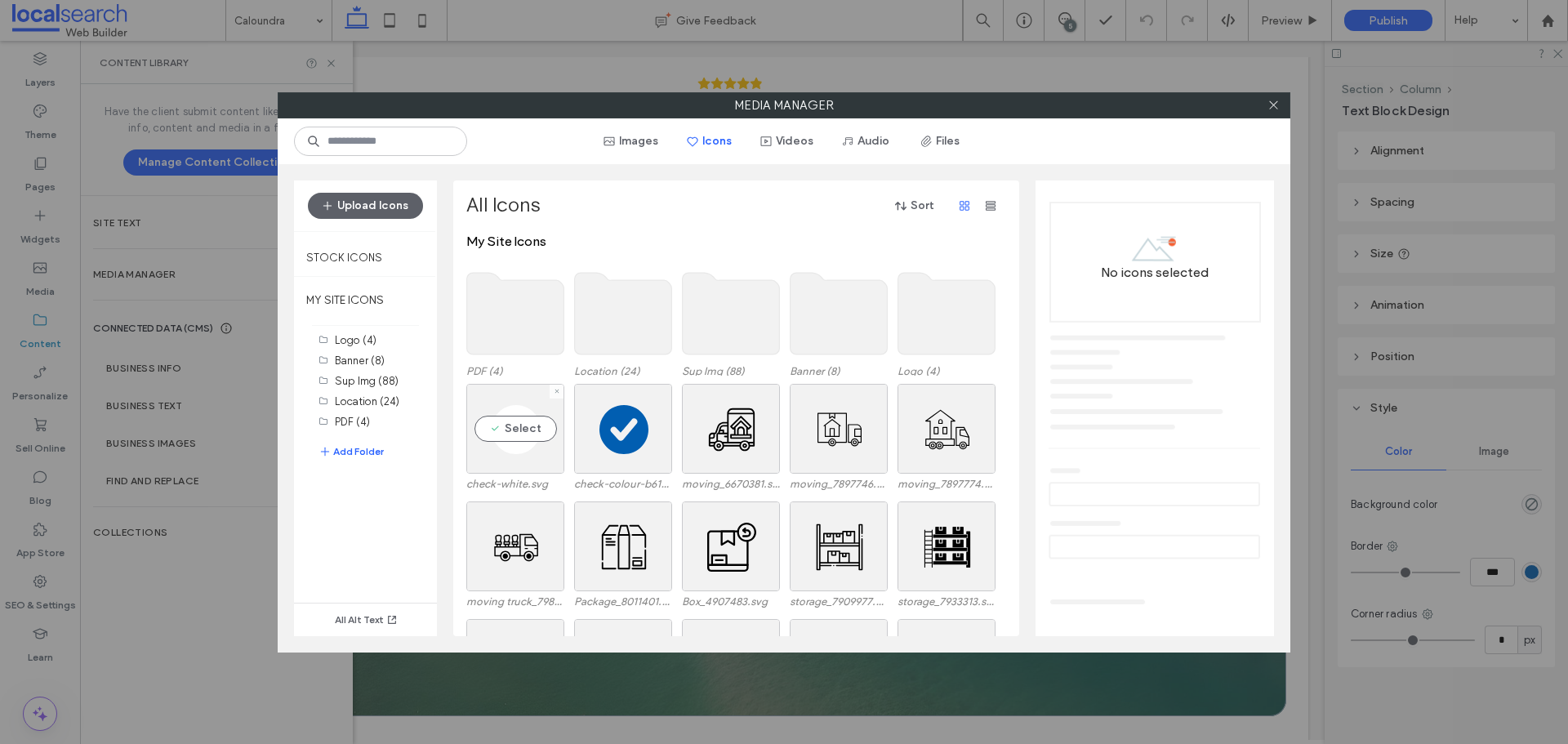
click at [521, 479] on label "check-white.svg" at bounding box center [516, 484] width 98 height 12
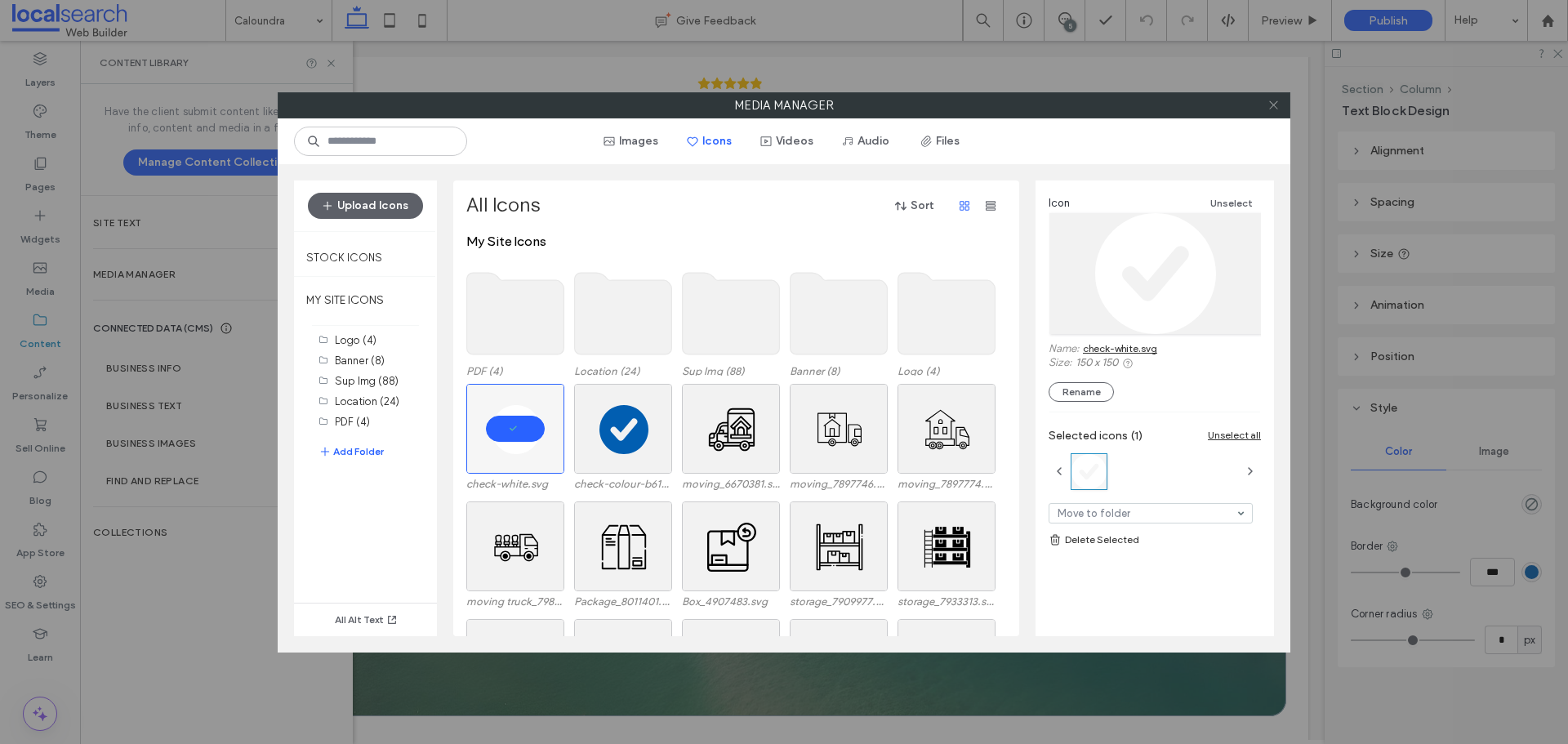
click at [1276, 101] on icon at bounding box center [1274, 105] width 12 height 12
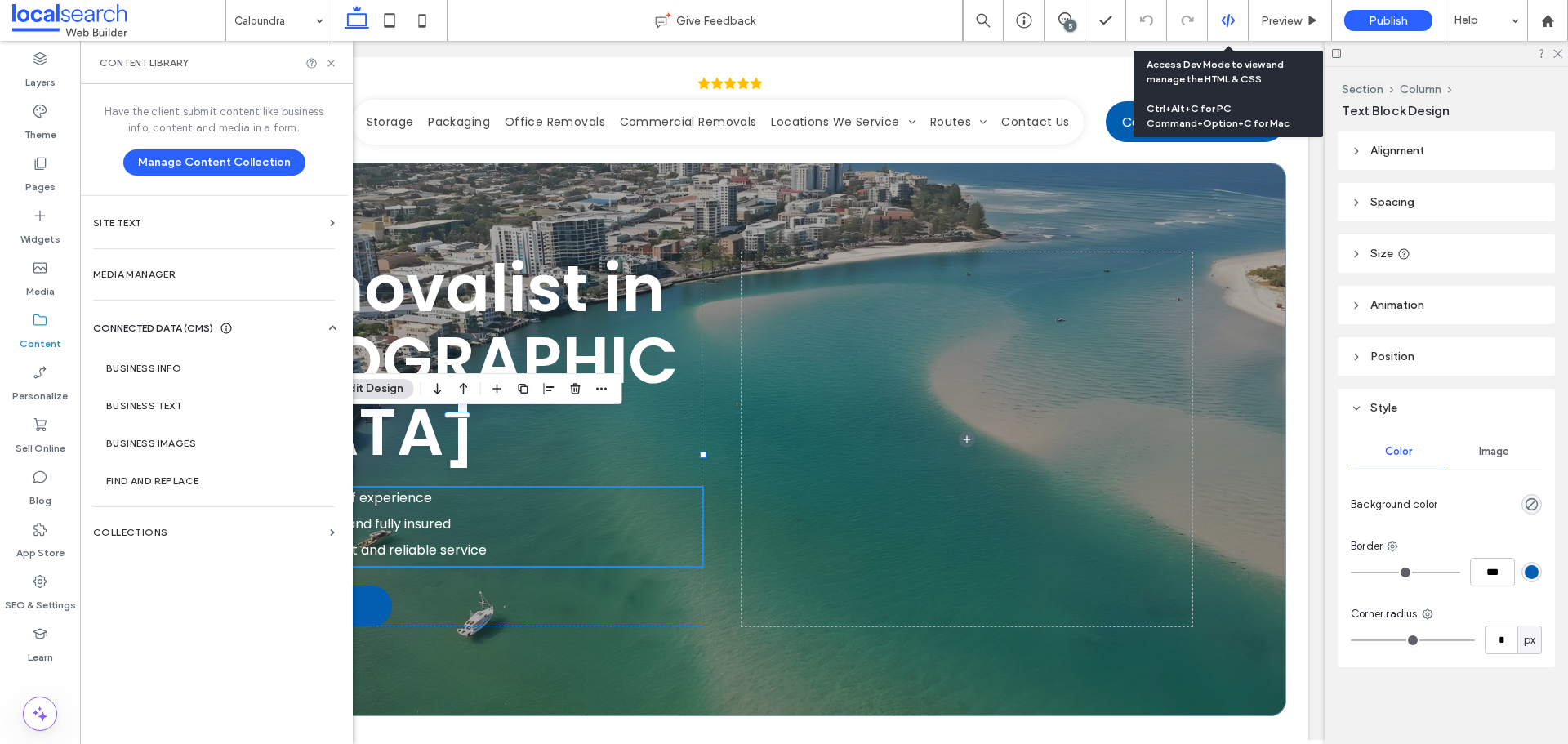
click at [1224, 19] on use at bounding box center [1227, 20] width 13 height 13
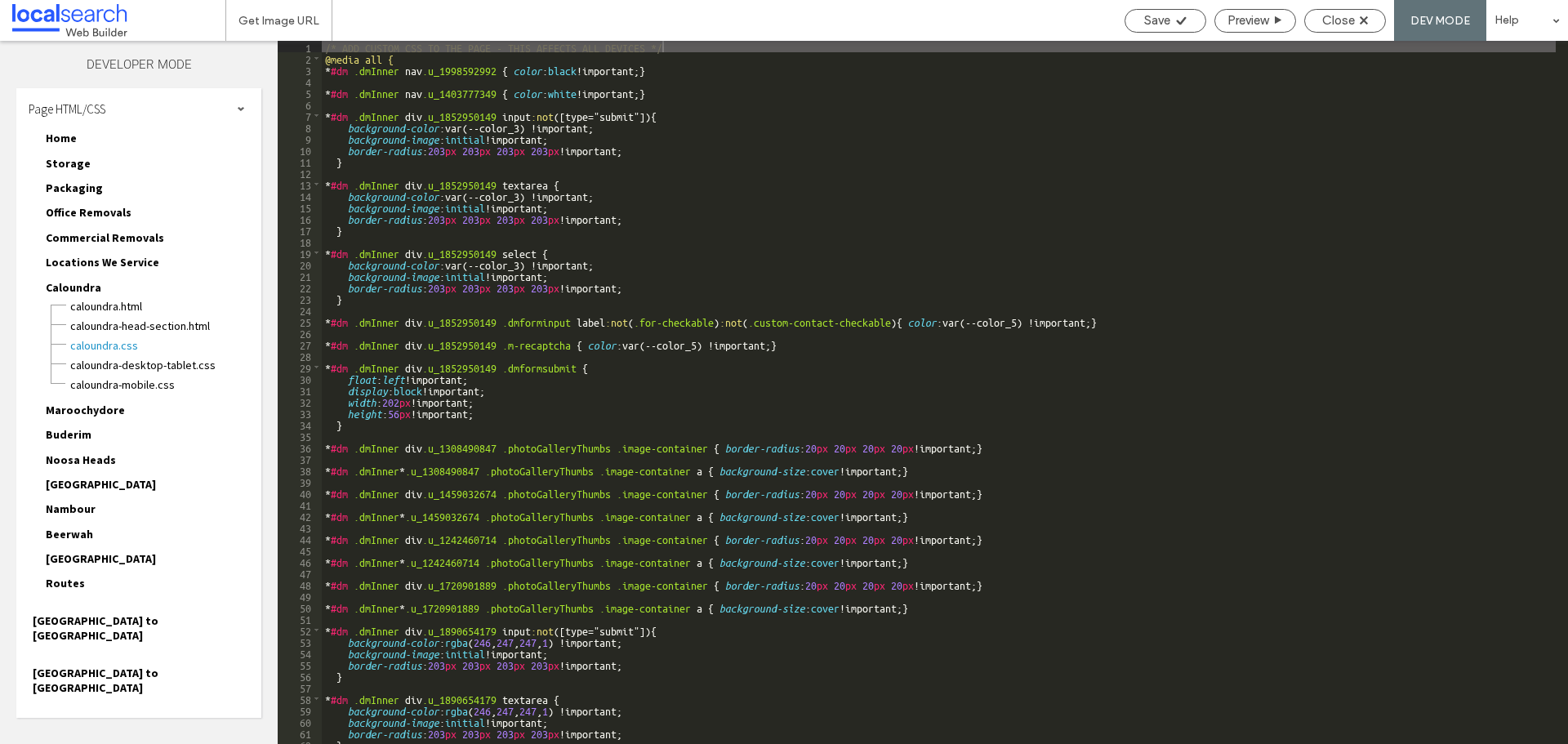
click at [233, 96] on div "Page HTML/CSS" at bounding box center [139, 108] width 245 height 40
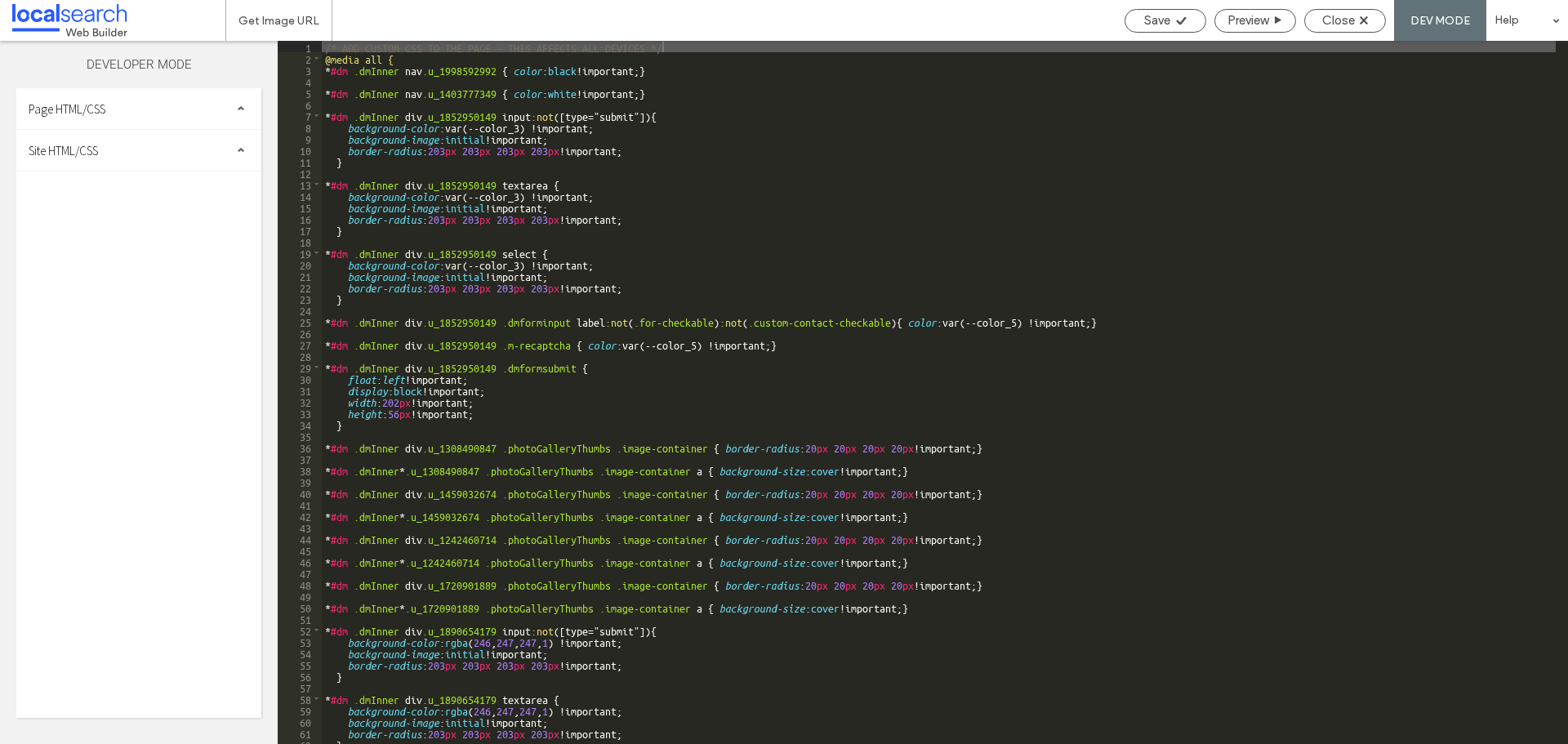
drag, startPoint x: 186, startPoint y: 169, endPoint x: 179, endPoint y: 197, distance: 28.9
click at [187, 170] on div "Site HTML/CSS" at bounding box center [139, 150] width 245 height 40
click at [156, 228] on span "site.css" at bounding box center [168, 221] width 185 height 16
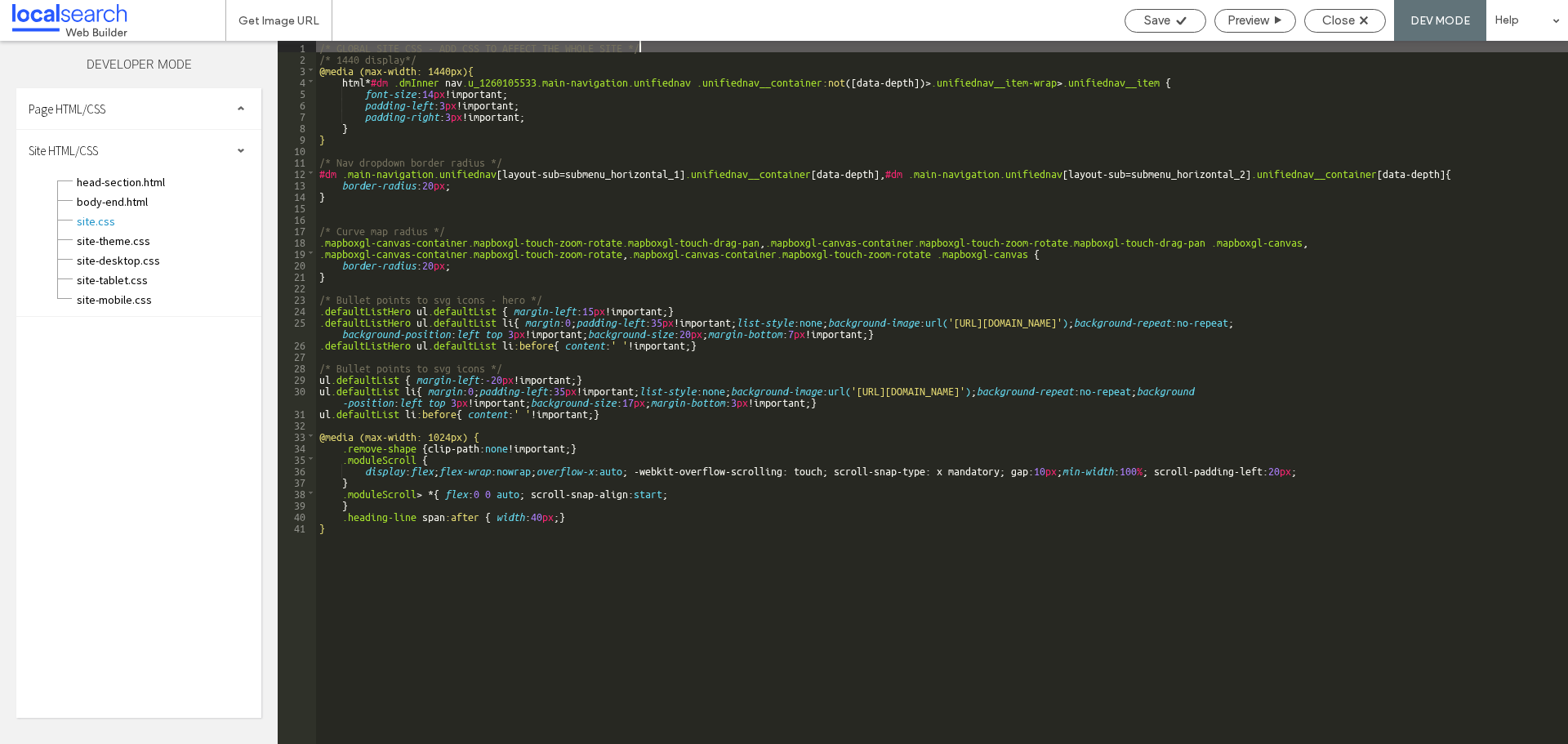
click at [1343, 324] on div "/* GLOBAL SITE CSS - ADD CSS TO AFFECT THE WHOLE SITE */ /* 1440 display*/ @med…" at bounding box center [942, 403] width 1252 height 726
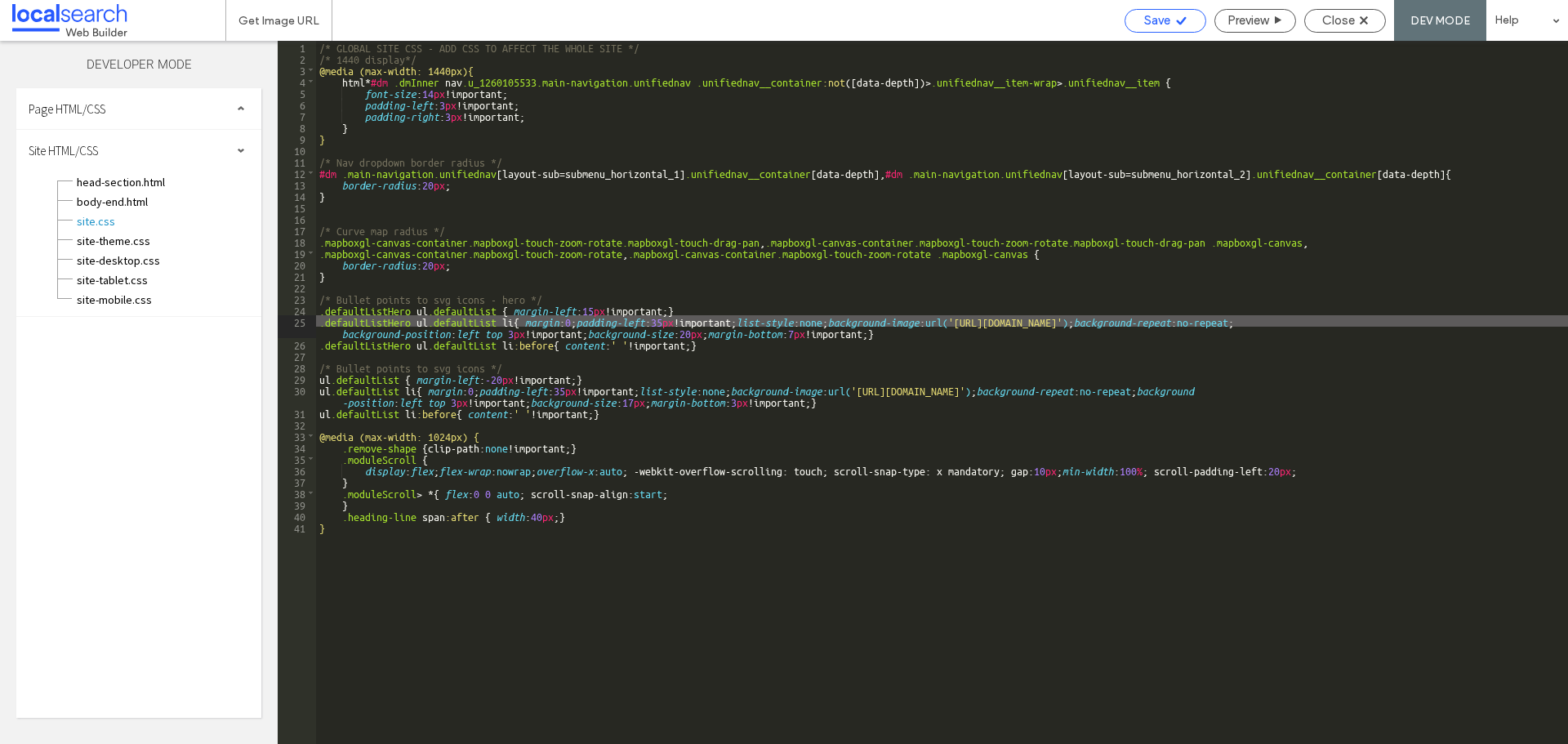
click at [1175, 19] on icon at bounding box center [1181, 21] width 12 height 12
click at [1351, 9] on div "Close" at bounding box center [1345, 21] width 82 height 24
click at [1354, 23] on span "Close" at bounding box center [1338, 20] width 33 height 15
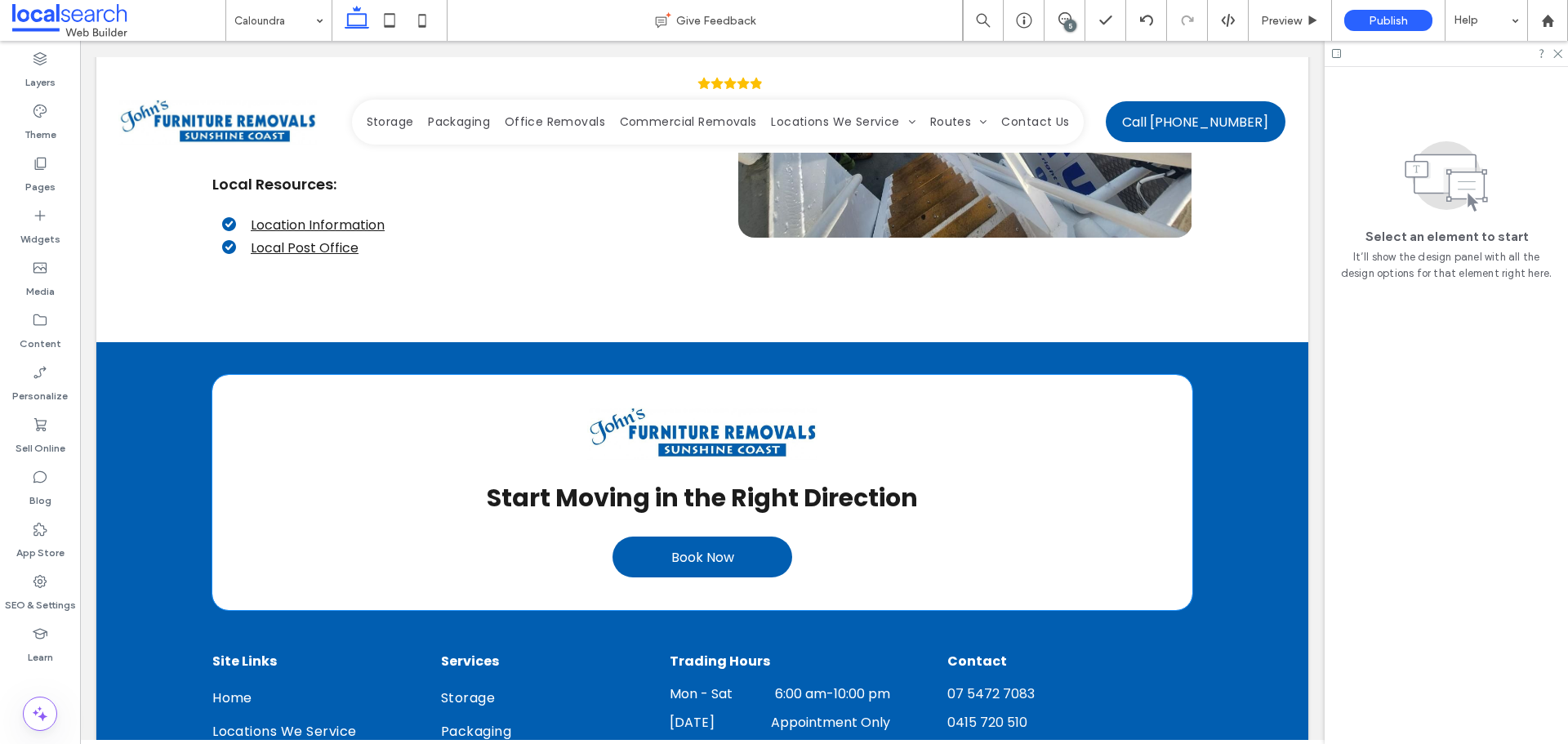
scroll to position [3756, 0]
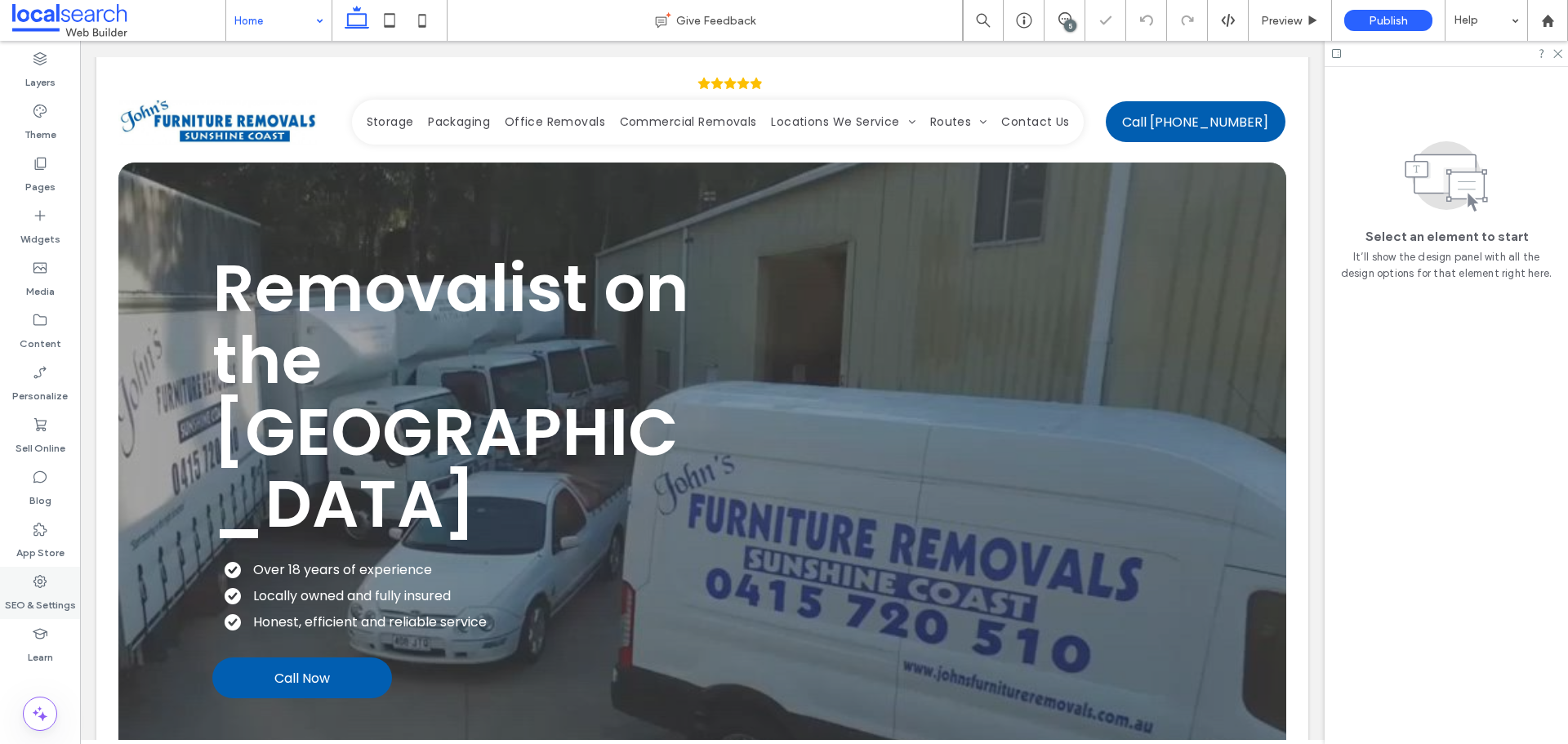
click at [62, 595] on label "SEO & Settings" at bounding box center [40, 601] width 71 height 23
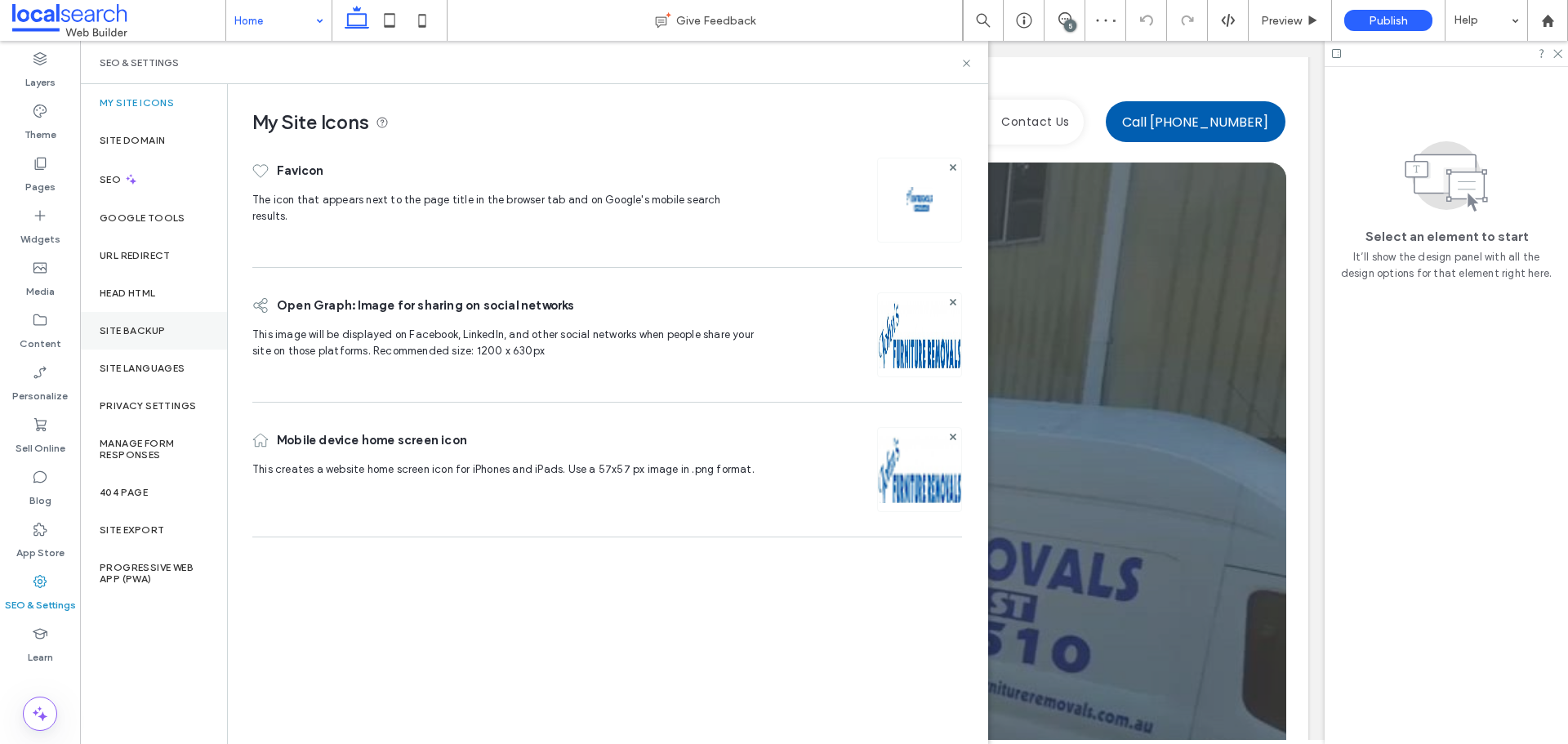
click at [136, 333] on label "Site Backup" at bounding box center [133, 330] width 65 height 11
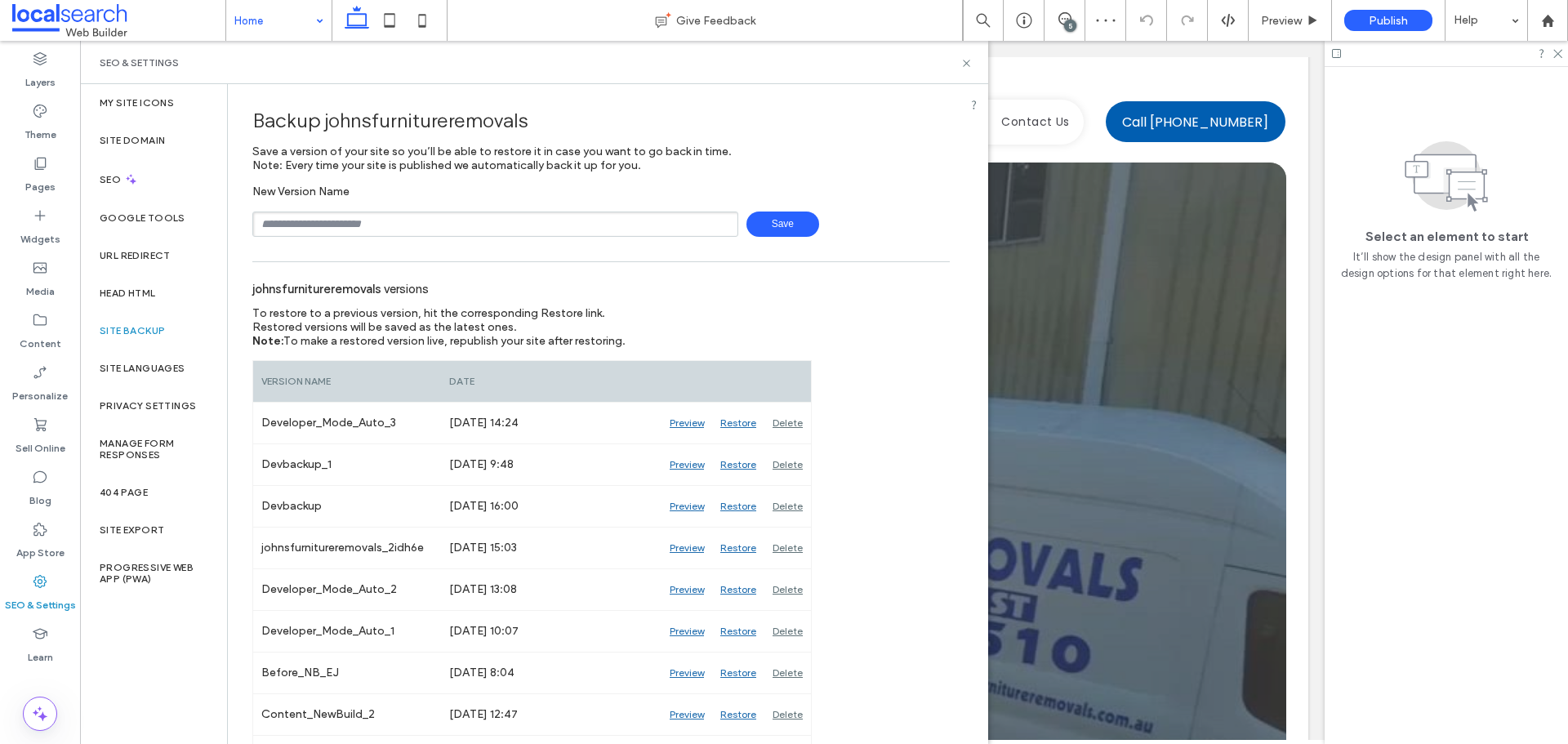
click at [401, 226] on input "text" at bounding box center [495, 224] width 486 height 25
type input "****"
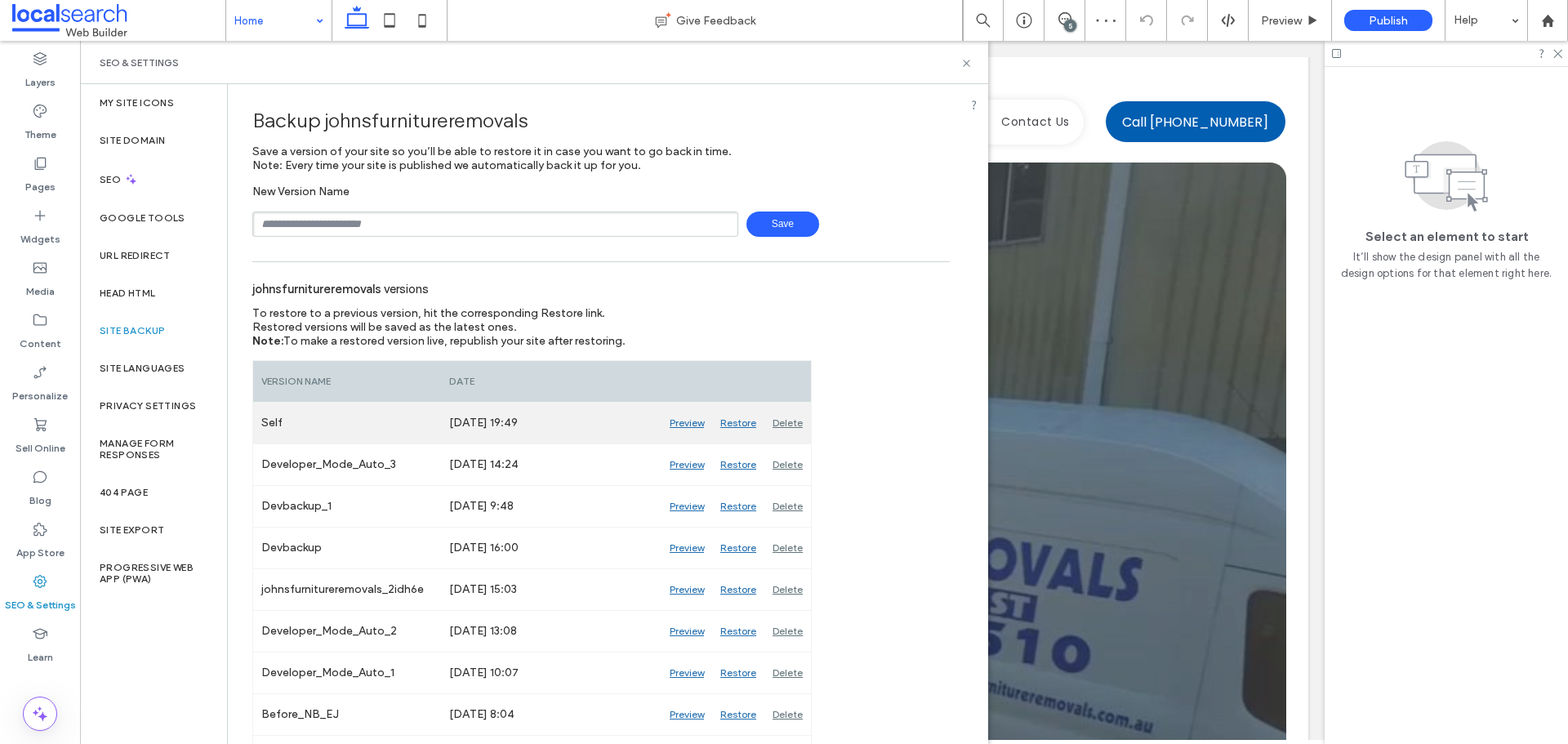
click at [801, 422] on div "Delete" at bounding box center [788, 423] width 46 height 40
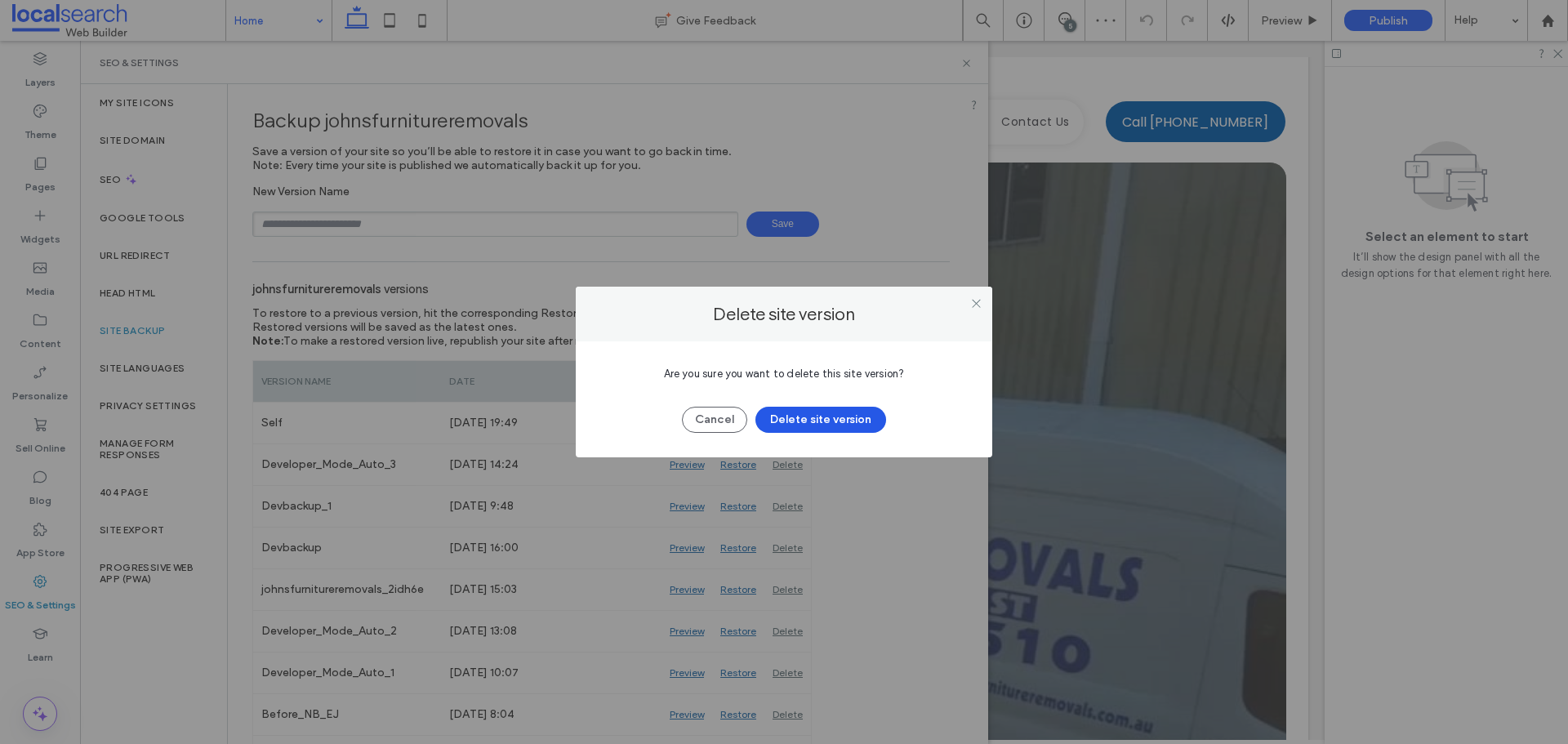
click at [807, 418] on button "Delete site version" at bounding box center [821, 419] width 131 height 26
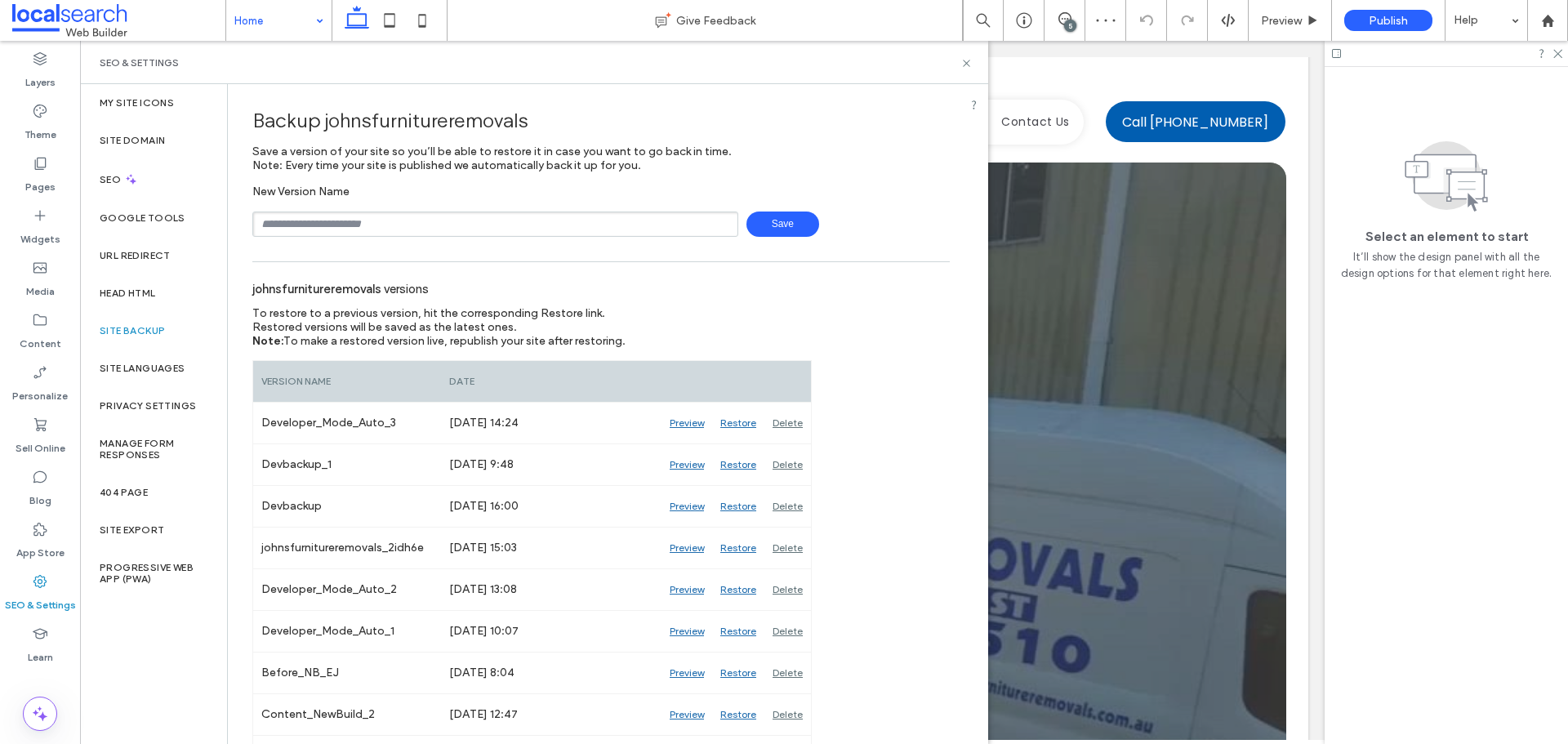
click at [597, 232] on input "text" at bounding box center [495, 224] width 486 height 25
type input "******"
click at [767, 228] on span "Save" at bounding box center [783, 224] width 72 height 25
